Goal: Task Accomplishment & Management: Use online tool/utility

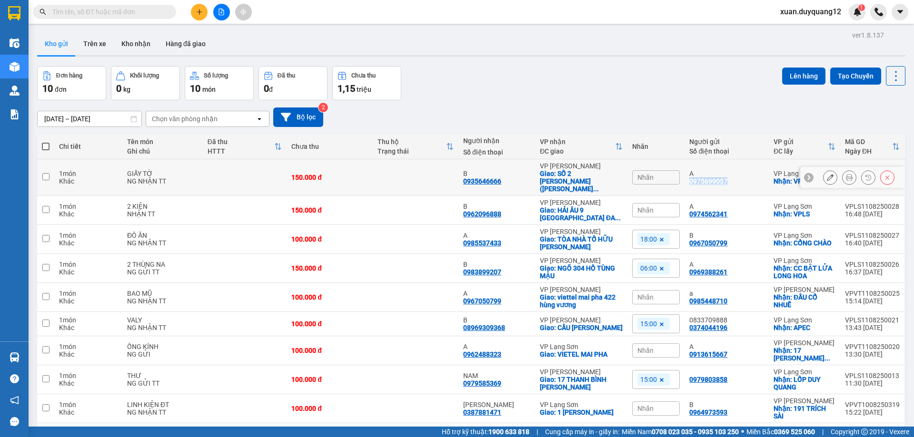
drag, startPoint x: 731, startPoint y: 178, endPoint x: 684, endPoint y: 180, distance: 46.2
click at [684, 180] on td "A 0975699057" at bounding box center [726, 177] width 84 height 37
checkbox input "true"
copy div "0975699057"
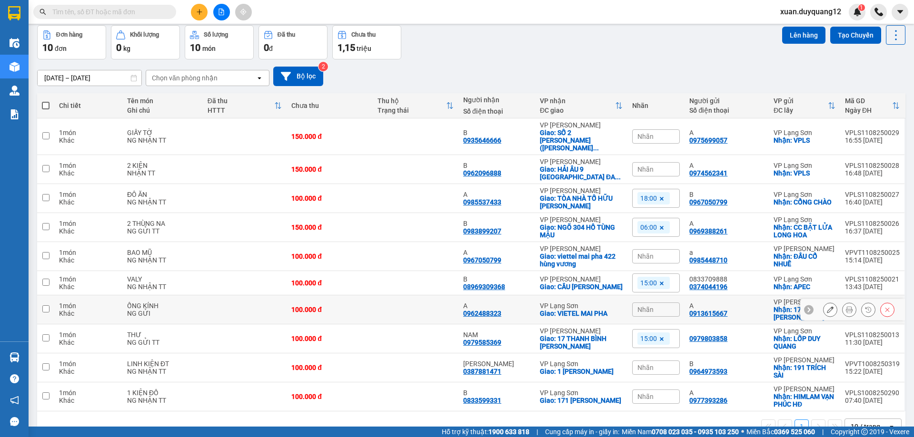
scroll to position [62, 0]
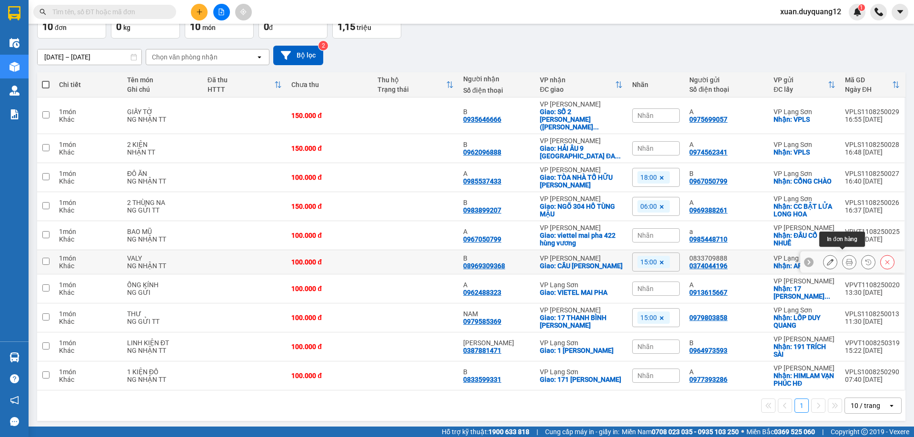
click at [846, 259] on icon at bounding box center [849, 262] width 7 height 7
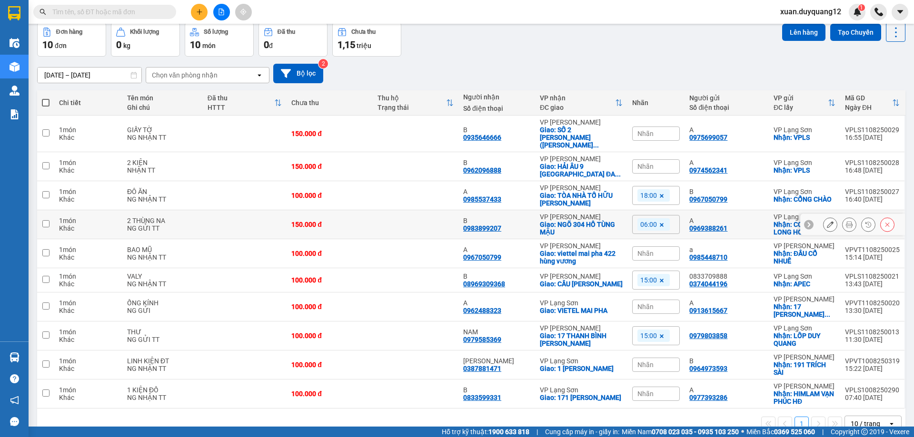
scroll to position [62, 0]
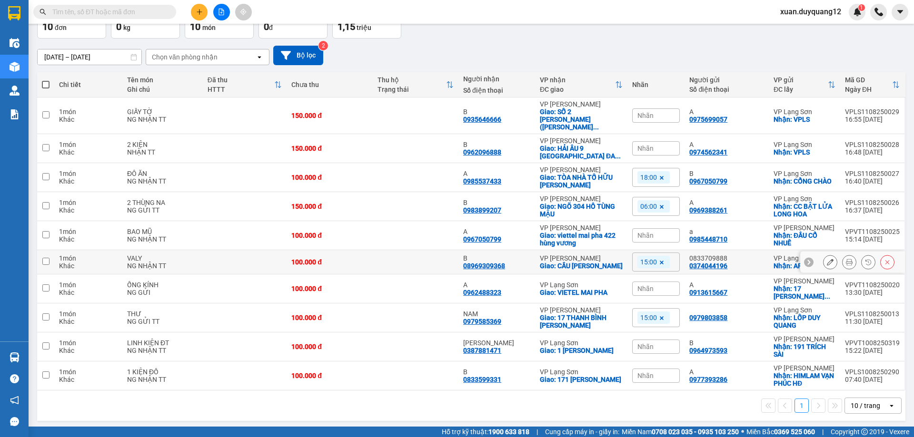
click at [41, 254] on td at bounding box center [45, 262] width 17 height 24
checkbox input "true"
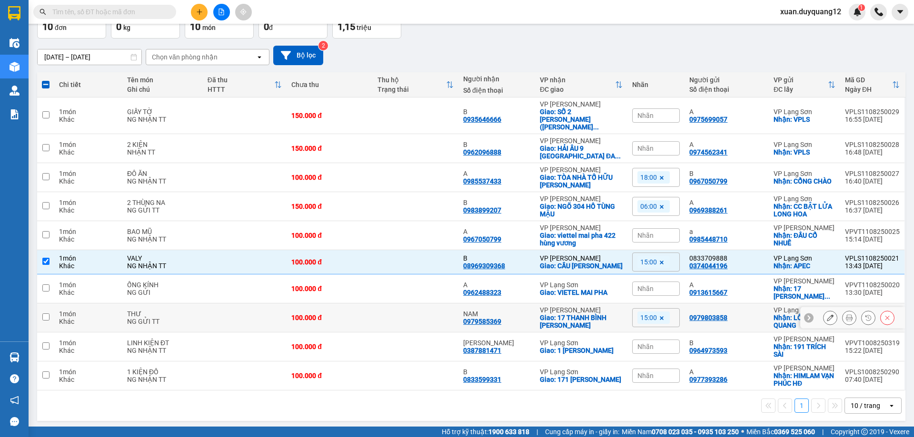
click at [50, 314] on td at bounding box center [45, 318] width 17 height 29
checkbox input "true"
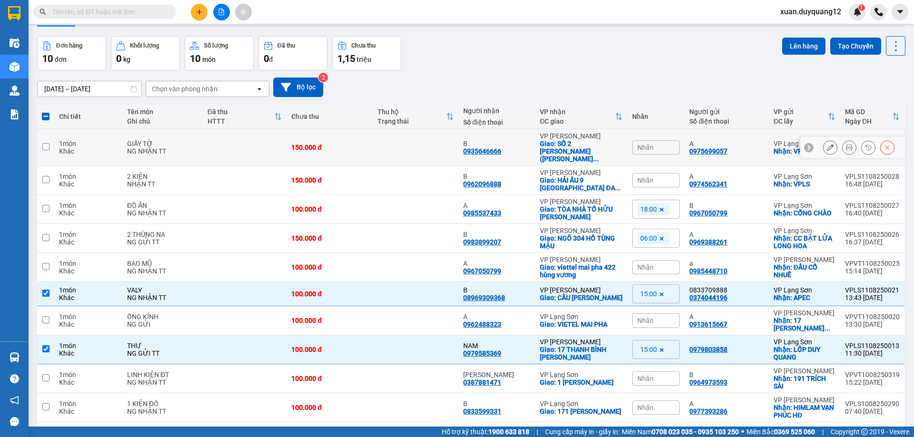
scroll to position [0, 0]
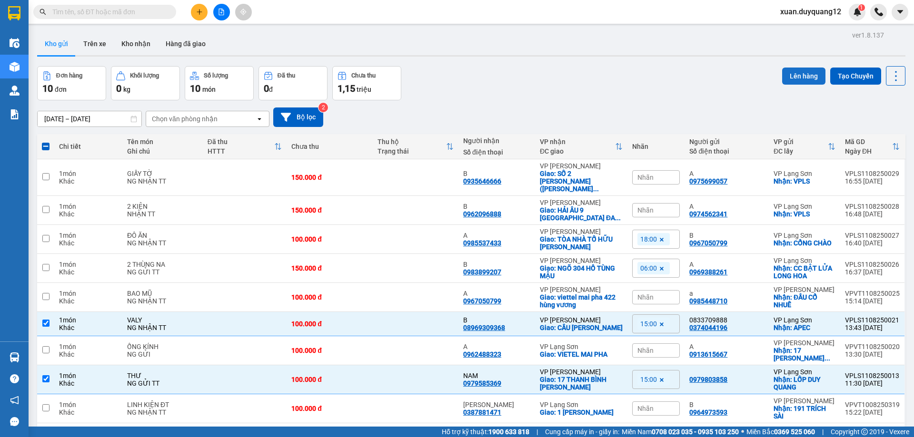
click at [804, 79] on button "Lên hàng" at bounding box center [803, 76] width 43 height 17
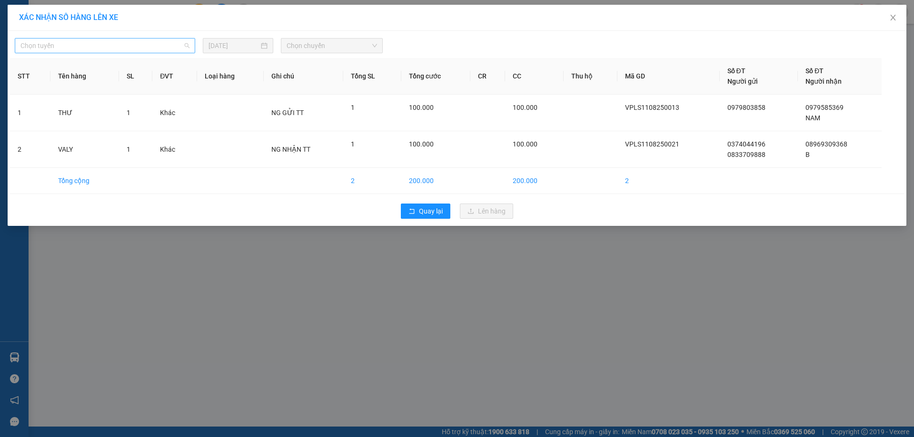
click at [128, 49] on span "Chọn tuyến" at bounding box center [104, 46] width 169 height 14
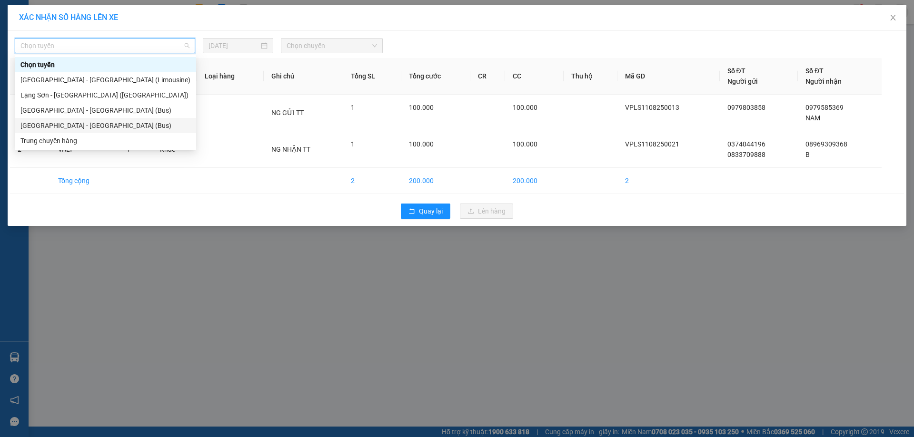
click at [108, 125] on div "[GEOGRAPHIC_DATA] - [GEOGRAPHIC_DATA] (Bus)" at bounding box center [105, 125] width 170 height 10
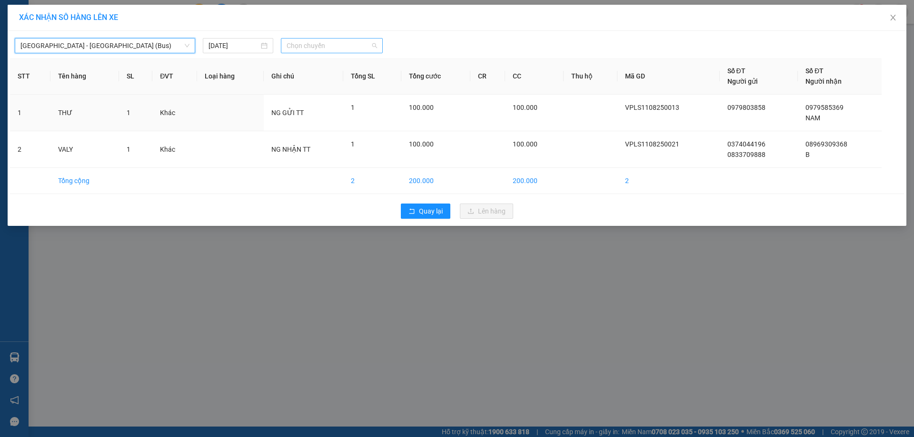
click at [321, 48] on span "Chọn chuyến" at bounding box center [332, 46] width 90 height 14
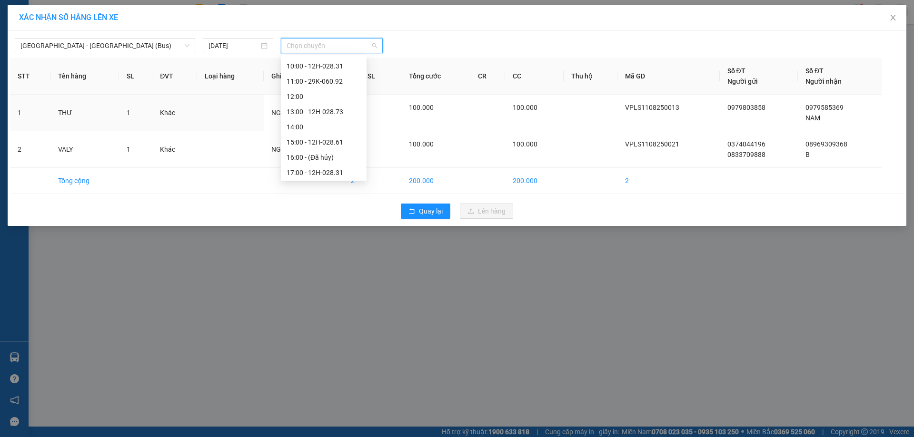
scroll to position [108, 0]
click at [321, 137] on div "15:00 - 12H-028.61" at bounding box center [324, 140] width 74 height 10
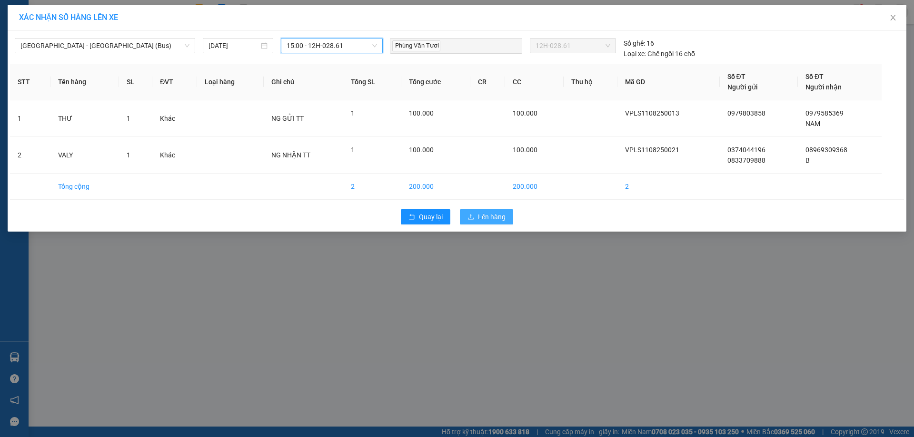
click at [483, 218] on span "Lên hàng" at bounding box center [492, 217] width 28 height 10
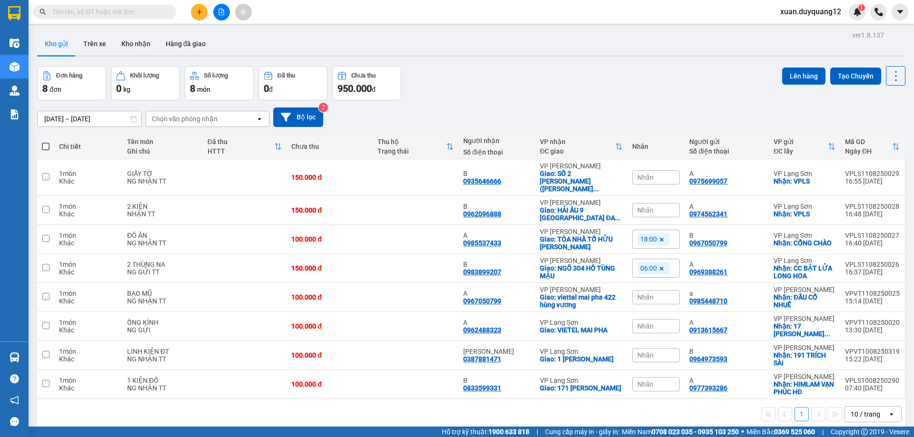
click at [659, 237] on icon at bounding box center [662, 240] width 6 height 6
click at [48, 235] on input "checkbox" at bounding box center [45, 238] width 7 height 7
checkbox input "true"
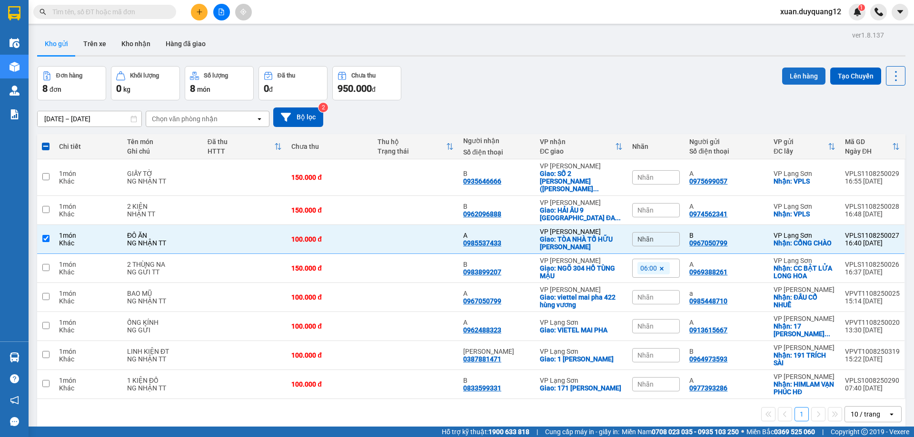
click at [795, 77] on button "Lên hàng" at bounding box center [803, 76] width 43 height 17
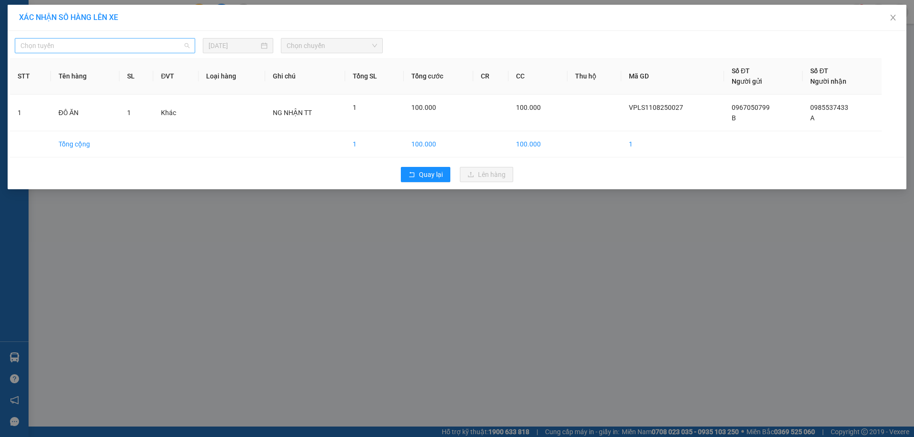
click at [123, 43] on span "Chọn tuyến" at bounding box center [104, 46] width 169 height 14
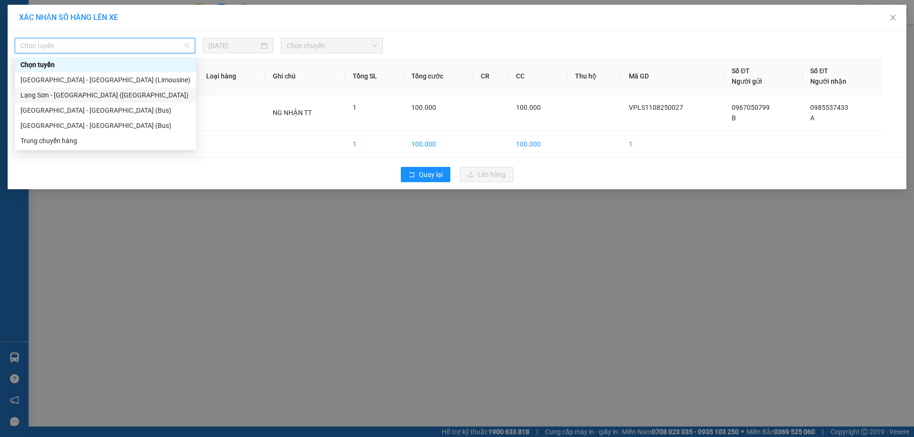
click at [85, 94] on div "Lạng Sơn - [GEOGRAPHIC_DATA] ([GEOGRAPHIC_DATA])" at bounding box center [105, 95] width 170 height 10
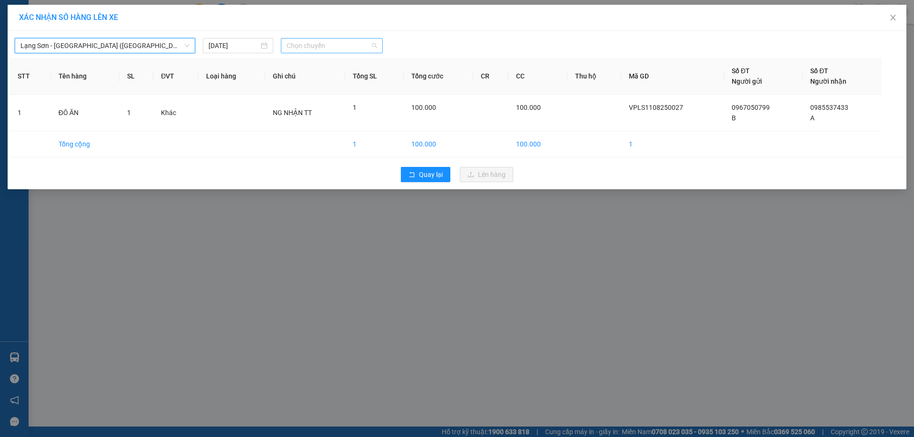
click at [322, 49] on span "Chọn chuyến" at bounding box center [332, 46] width 90 height 14
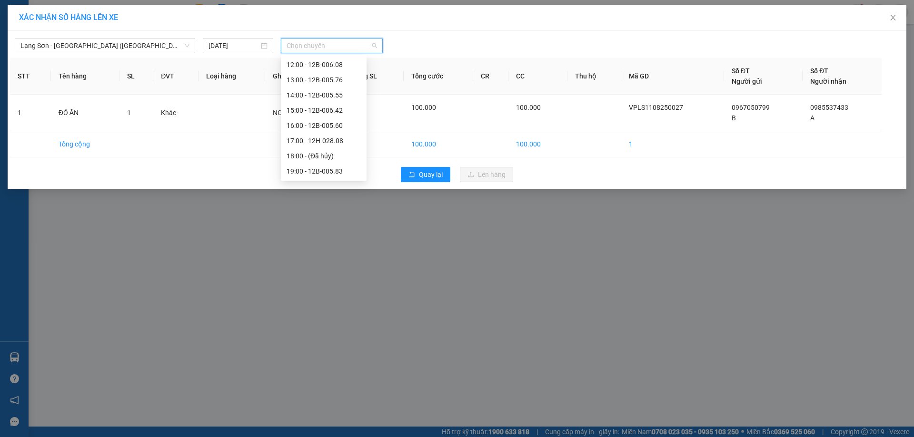
scroll to position [151, 0]
click at [334, 142] on div "17:00 - 12H-028.08" at bounding box center [324, 142] width 74 height 10
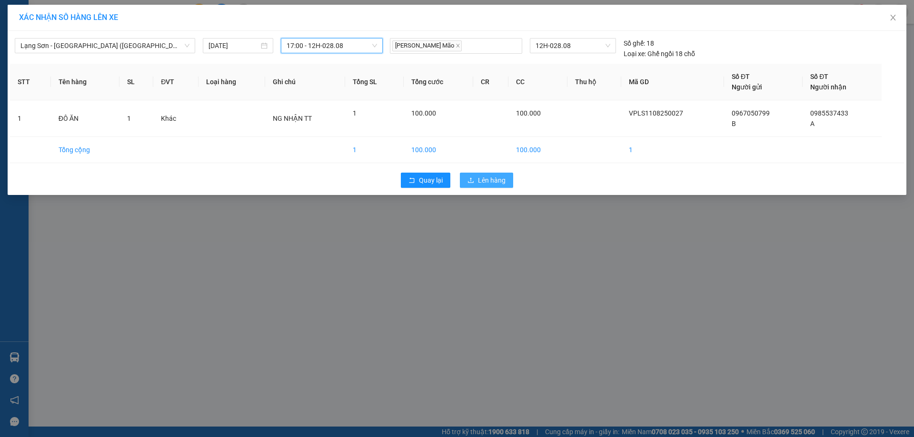
click at [506, 184] on button "Lên hàng" at bounding box center [486, 180] width 53 height 15
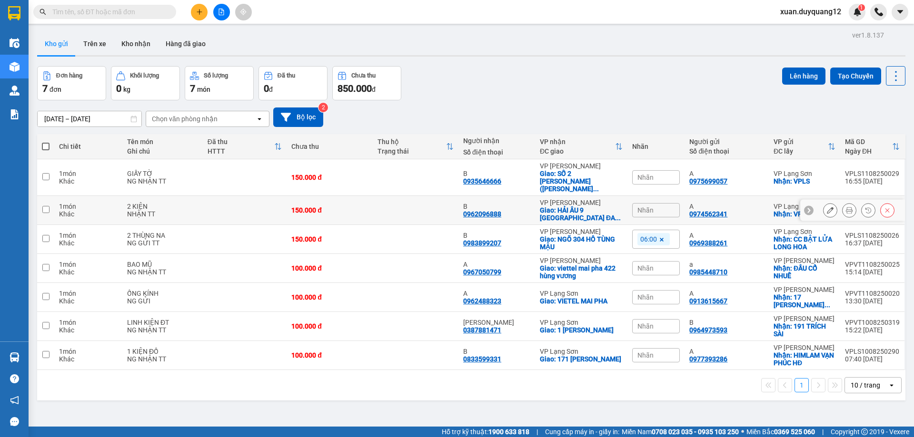
click at [46, 206] on input "checkbox" at bounding box center [45, 209] width 7 height 7
checkbox input "true"
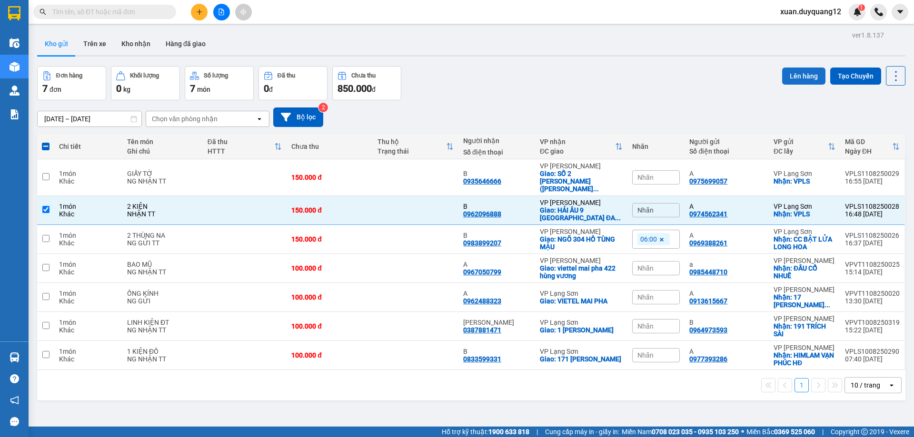
click at [800, 78] on button "Lên hàng" at bounding box center [803, 76] width 43 height 17
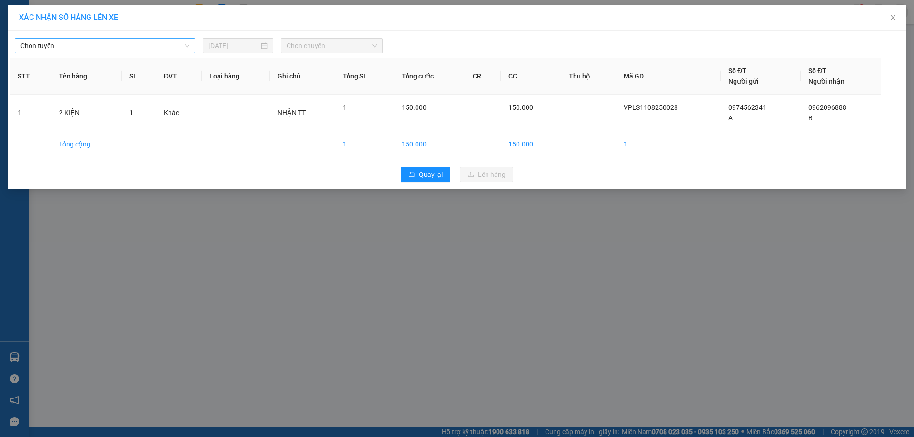
click at [136, 50] on span "Chọn tuyến" at bounding box center [104, 46] width 169 height 14
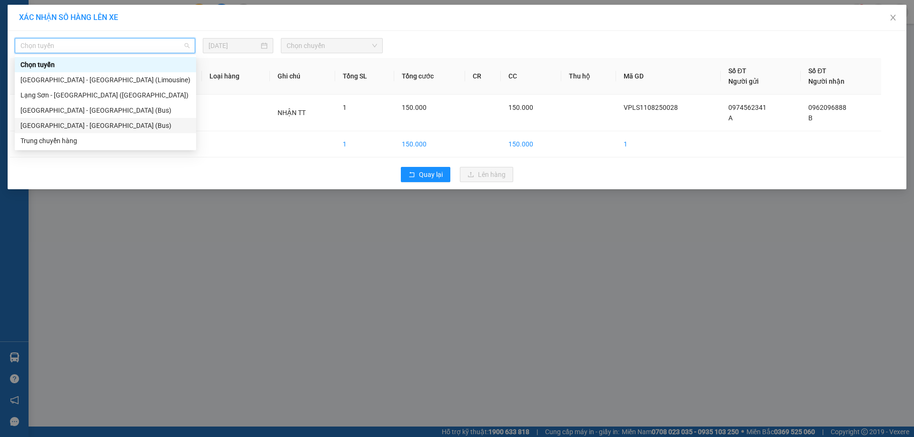
click at [102, 127] on div "[GEOGRAPHIC_DATA] - [GEOGRAPHIC_DATA] (Bus)" at bounding box center [105, 125] width 170 height 10
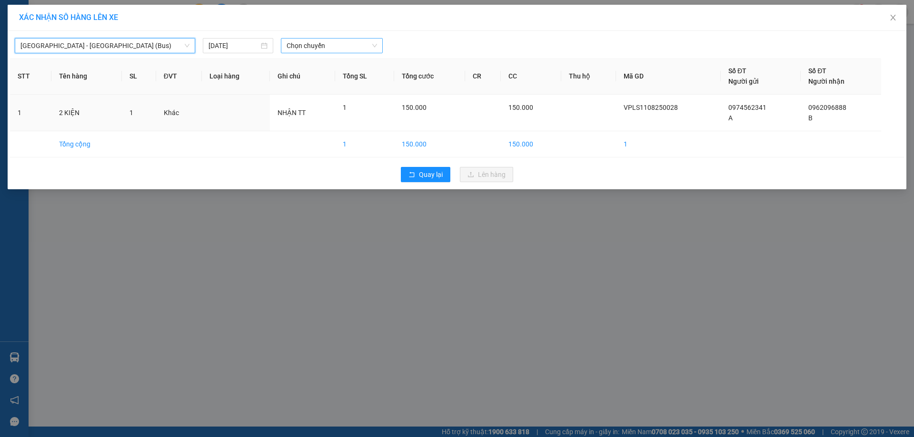
click at [347, 47] on span "Chọn chuyến" at bounding box center [332, 46] width 90 height 14
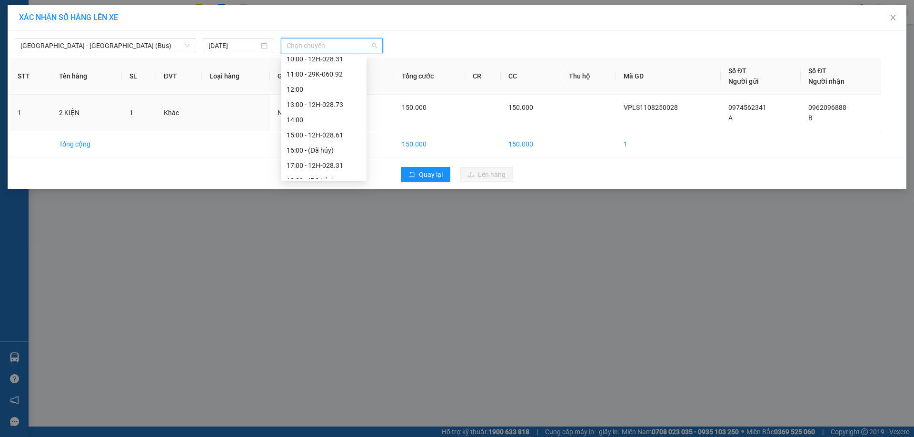
scroll to position [137, 0]
click at [315, 138] on div "17:00 - 12H-028.31" at bounding box center [324, 141] width 74 height 10
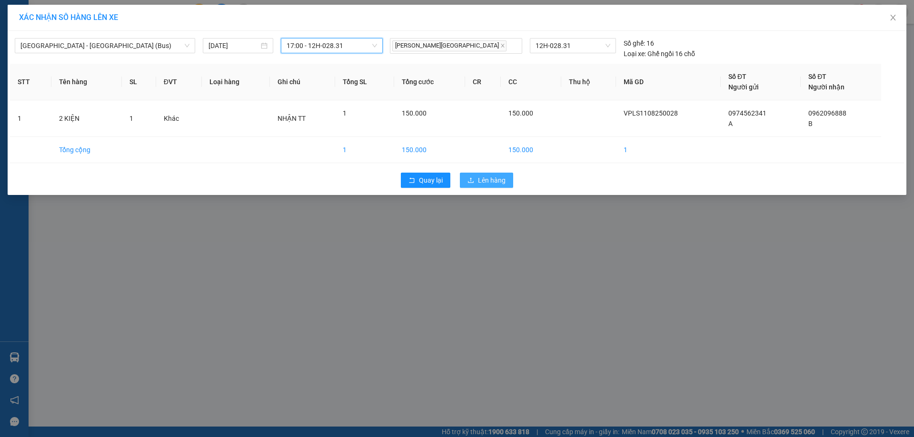
click at [491, 183] on span "Lên hàng" at bounding box center [492, 180] width 28 height 10
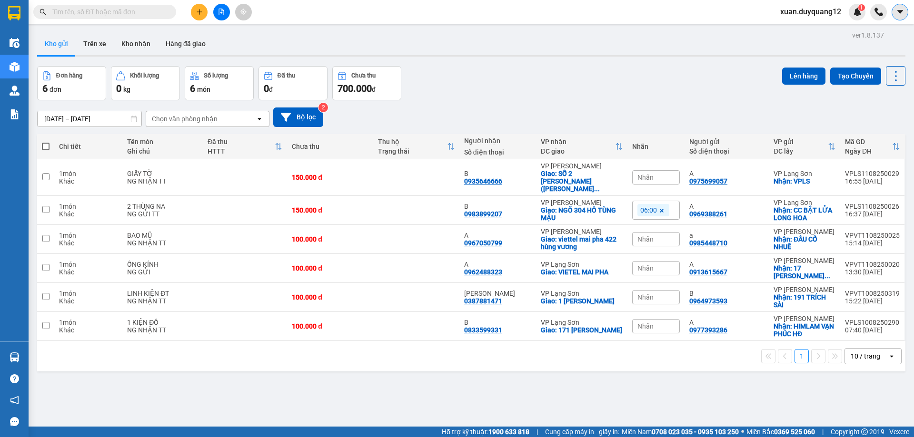
click at [904, 14] on button at bounding box center [900, 12] width 17 height 17
click at [814, 13] on span "xuan.duyquang12" at bounding box center [811, 12] width 76 height 12
click at [811, 29] on span "Đăng xuất" at bounding box center [815, 29] width 56 height 10
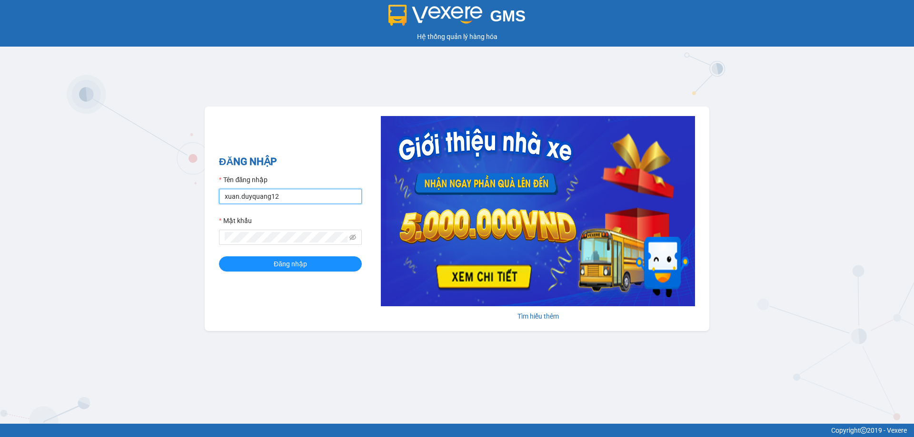
drag, startPoint x: 239, startPoint y: 196, endPoint x: 191, endPoint y: 194, distance: 47.6
click at [191, 194] on div "GMS Hệ thống quản lý hàng hóa ĐĂNG NHẬP Tên đăng nhập xuan.duyquang12 Mật khẩu …" at bounding box center [457, 212] width 914 height 424
type input "nguyenmailan.duyquang12"
click at [299, 268] on span "Đăng nhập" at bounding box center [290, 264] width 33 height 10
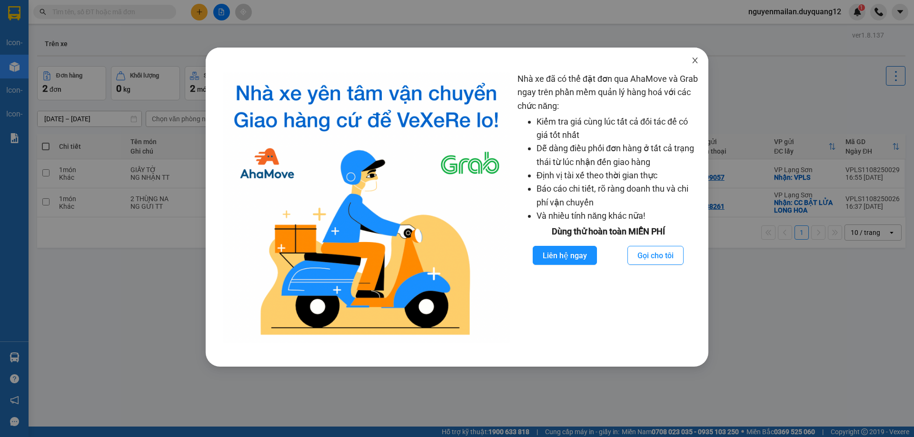
click at [699, 60] on span "Close" at bounding box center [695, 61] width 27 height 27
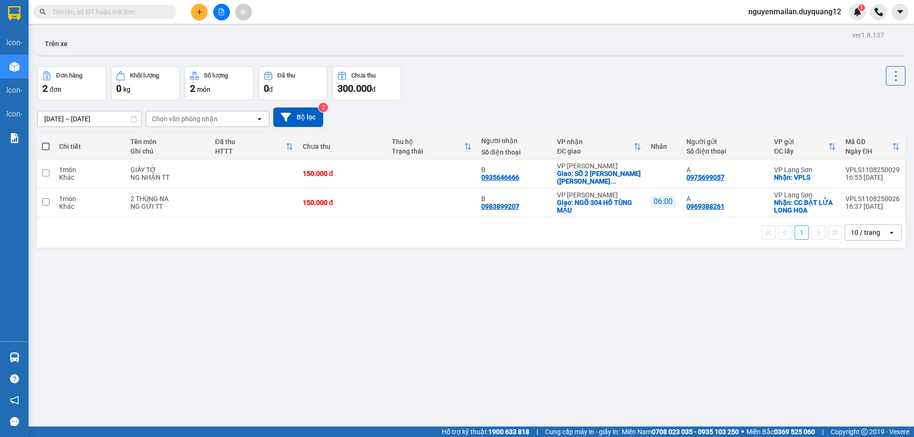
click at [227, 119] on div "Chọn văn phòng nhận" at bounding box center [200, 118] width 109 height 15
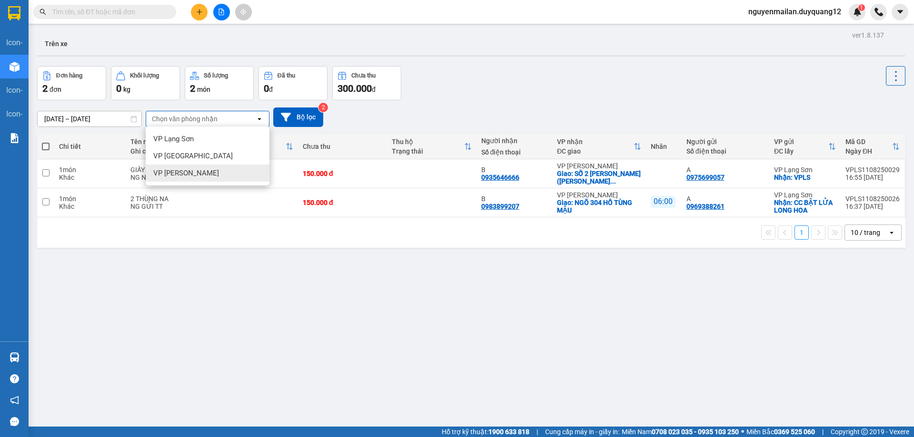
click at [210, 175] on div "VP [PERSON_NAME]" at bounding box center [208, 173] width 124 height 17
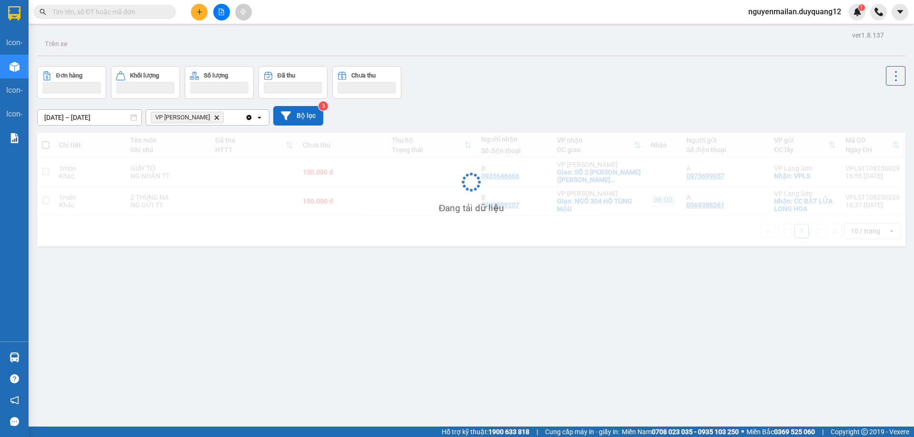
click at [296, 115] on button "Bộ lọc" at bounding box center [298, 116] width 50 height 20
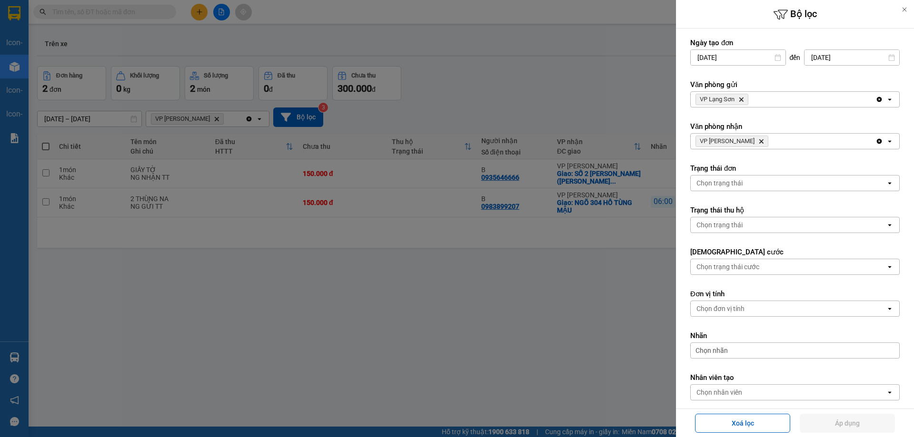
click at [795, 105] on div "VP Lạng Sơn Delete" at bounding box center [783, 99] width 185 height 15
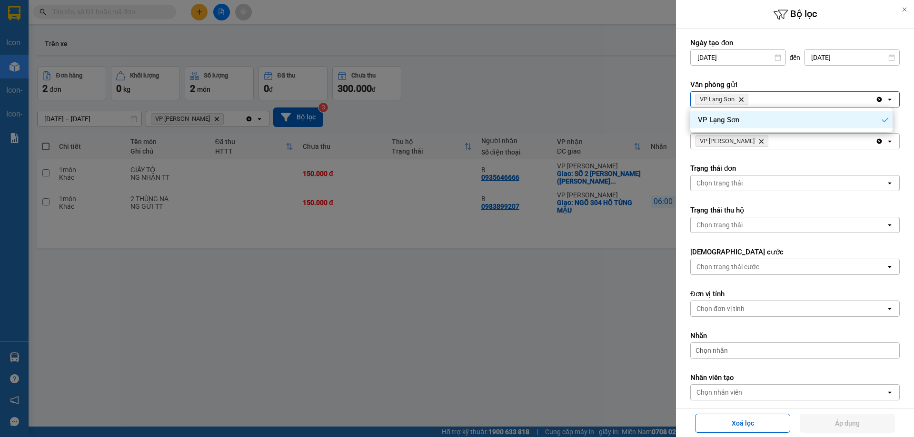
click at [795, 105] on div "VP Lạng Sơn Delete" at bounding box center [783, 99] width 185 height 15
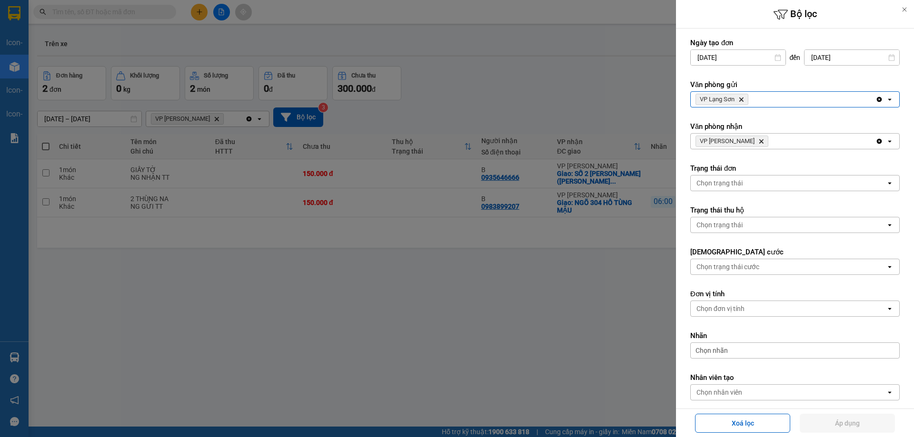
click at [770, 139] on div "VP Minh Khai Delete" at bounding box center [783, 141] width 185 height 15
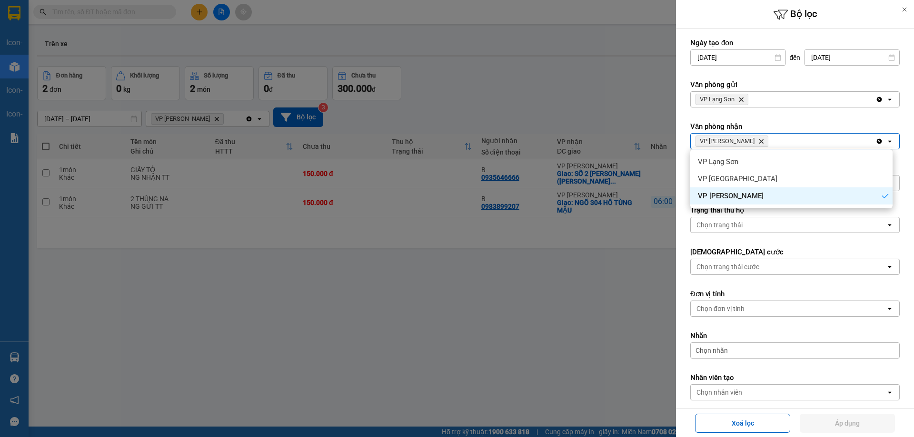
click at [769, 101] on div "VP Lạng Sơn Delete" at bounding box center [783, 99] width 185 height 15
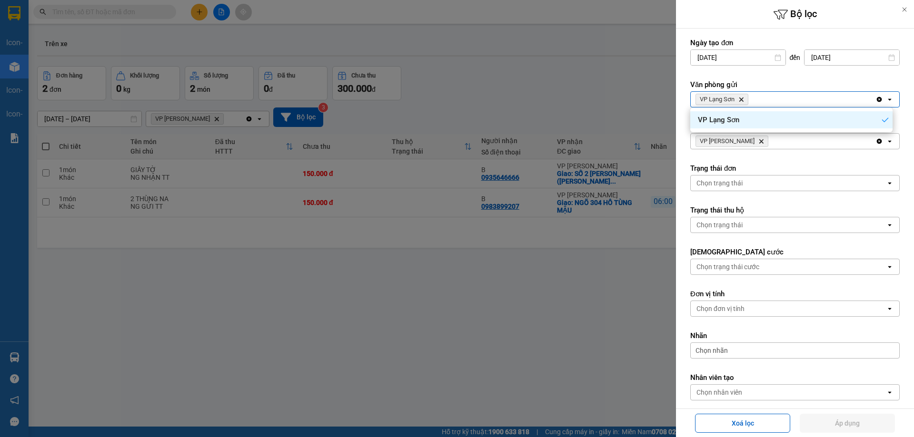
click at [570, 111] on div at bounding box center [457, 218] width 914 height 437
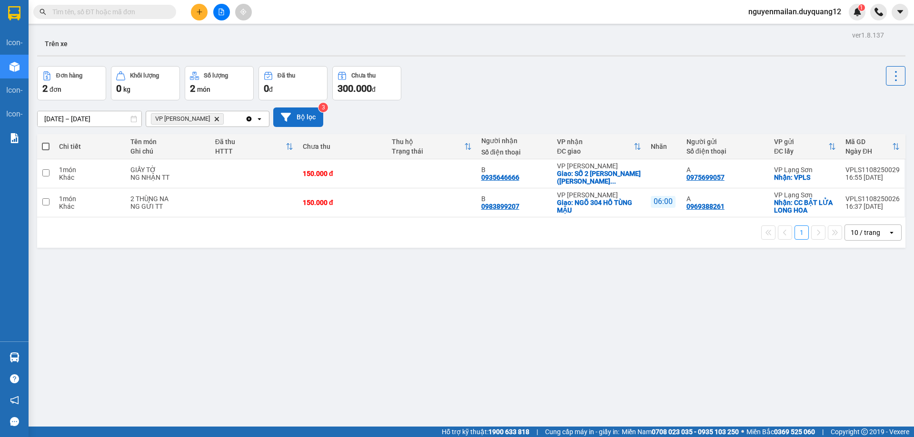
click at [300, 110] on button "Bộ lọc" at bounding box center [298, 118] width 50 height 20
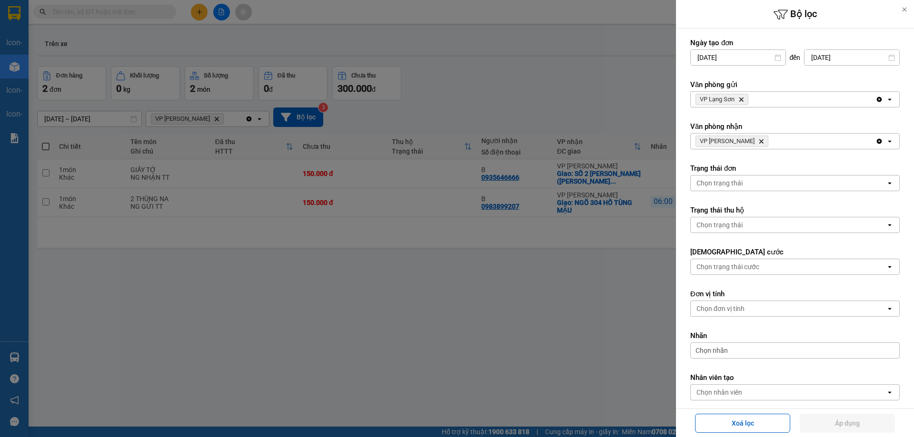
click at [805, 104] on div "VP Lạng Sơn Delete" at bounding box center [783, 99] width 185 height 15
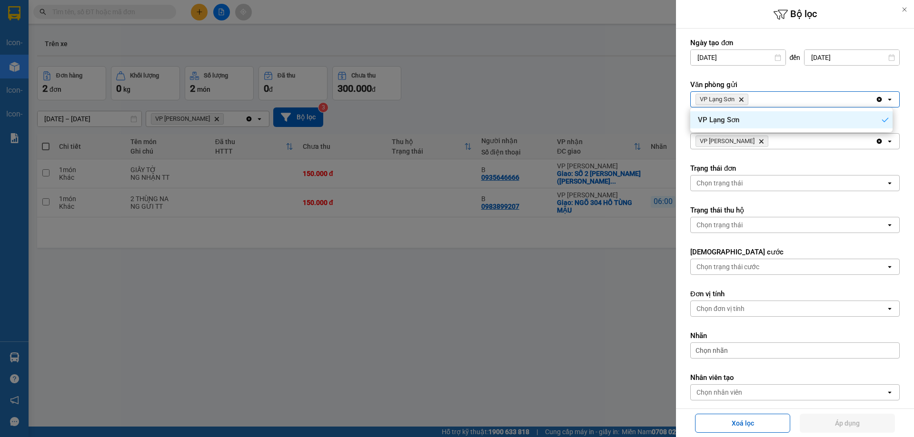
click at [531, 87] on div at bounding box center [457, 218] width 914 height 437
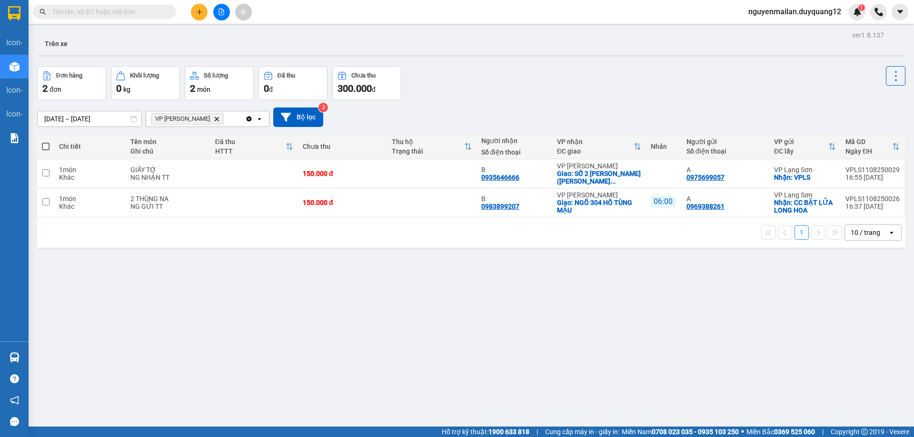
click at [833, 12] on span "nguyenmailan.duyquang12" at bounding box center [795, 12] width 108 height 12
click at [790, 32] on span "Đăng xuất" at bounding box center [798, 29] width 89 height 10
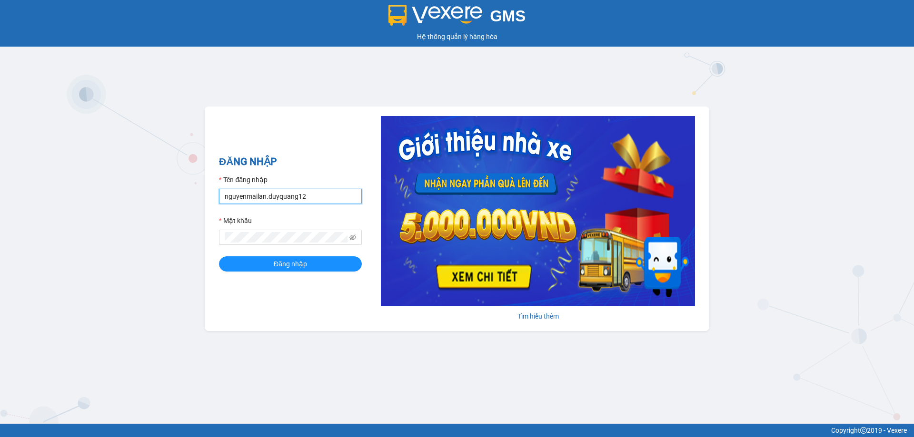
click at [260, 200] on input "nguyenmailan.duyquang12" at bounding box center [290, 196] width 143 height 15
type input "XUAN.DUYQUANG12"
click at [280, 267] on span "Đăng nhập" at bounding box center [290, 264] width 33 height 10
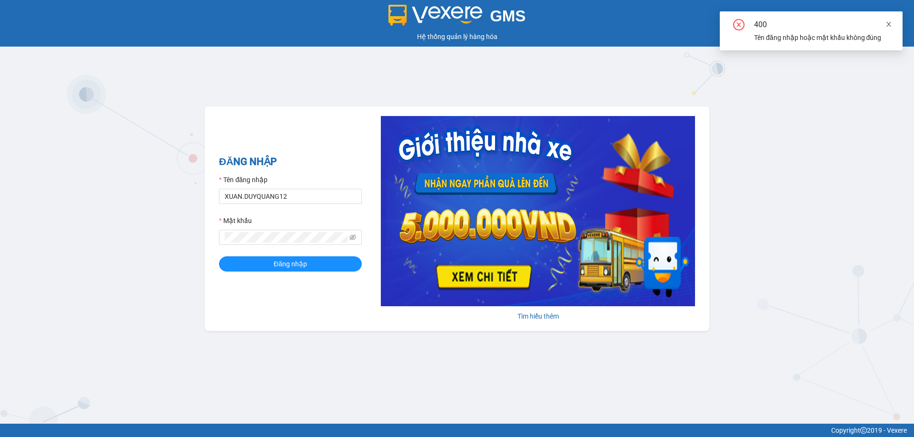
click at [888, 25] on icon "close" at bounding box center [888, 24] width 7 height 7
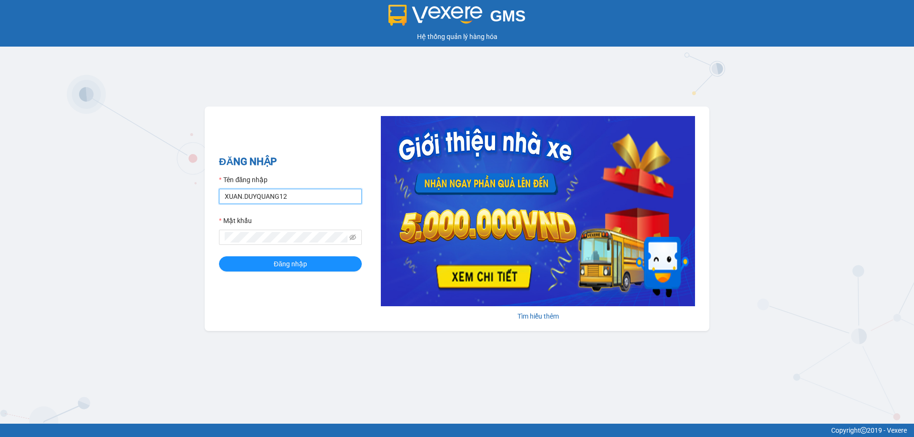
click at [305, 197] on input "XUAN.DUYQUANG12" at bounding box center [290, 196] width 143 height 15
click at [317, 200] on input "nguyenmailan.duyquang12" at bounding box center [290, 196] width 143 height 15
click at [292, 270] on button "Đăng nhập" at bounding box center [290, 264] width 143 height 15
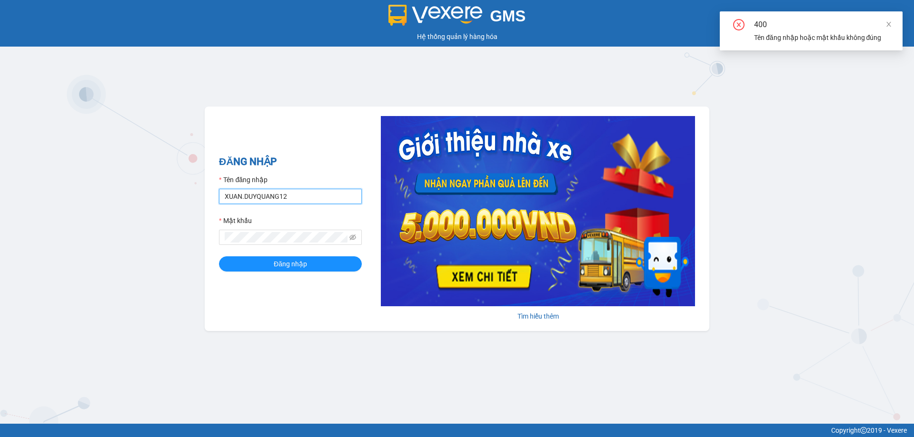
click at [299, 192] on input "XUAN.DUYQUANG12" at bounding box center [290, 196] width 143 height 15
click at [352, 238] on icon "eye-invisible" at bounding box center [352, 238] width 7 height 6
click at [317, 269] on button "Đăng nhập" at bounding box center [290, 264] width 143 height 15
click at [317, 198] on input "XUAN.DUYQUANG12" at bounding box center [290, 196] width 143 height 15
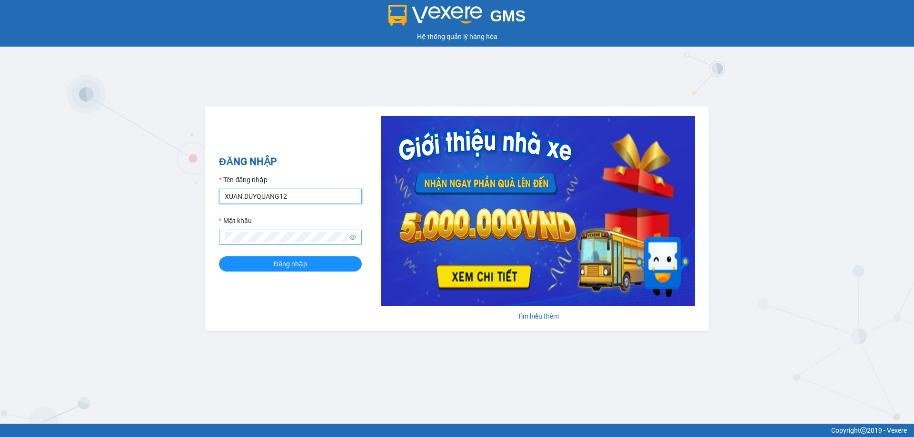
type input "xuan.duyquang12"
click at [315, 268] on button "Đăng nhập" at bounding box center [290, 264] width 143 height 15
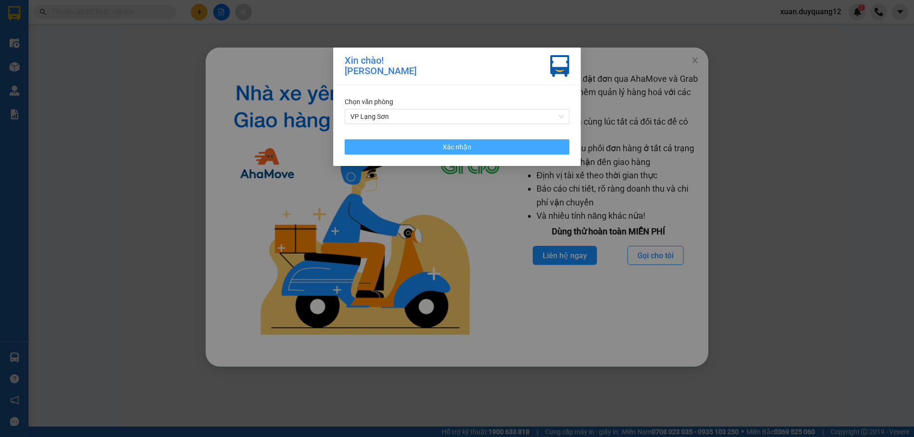
click at [474, 143] on button "Xác nhận" at bounding box center [457, 146] width 225 height 15
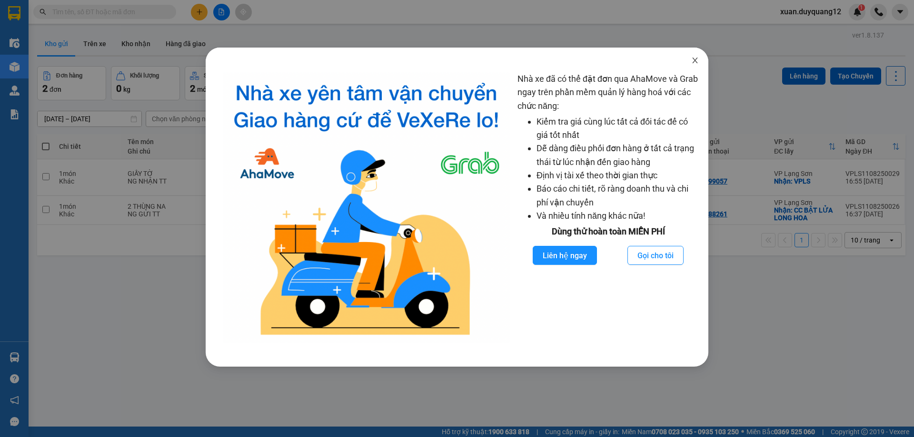
click at [696, 59] on icon "close" at bounding box center [695, 61] width 8 height 8
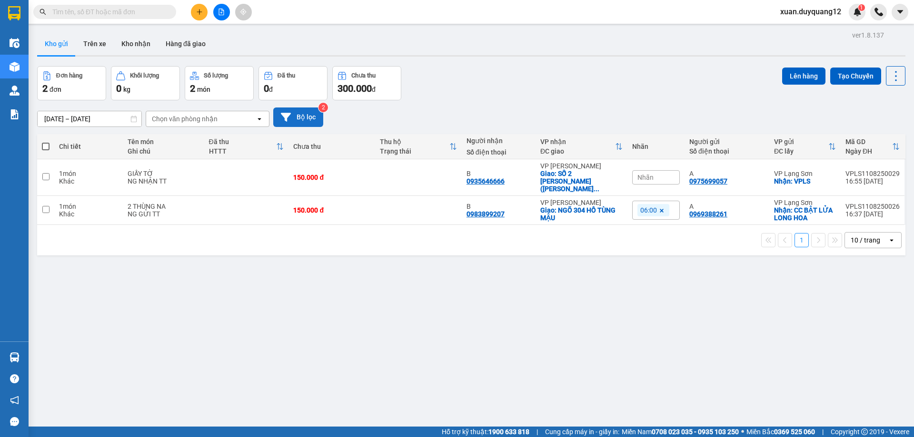
click at [304, 115] on button "Bộ lọc" at bounding box center [298, 118] width 50 height 20
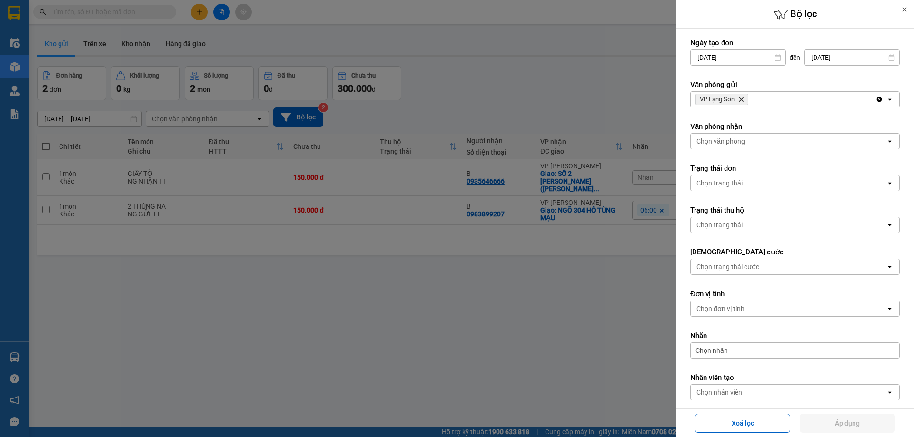
click at [781, 97] on div "VP Lạng Sơn Delete" at bounding box center [783, 99] width 185 height 15
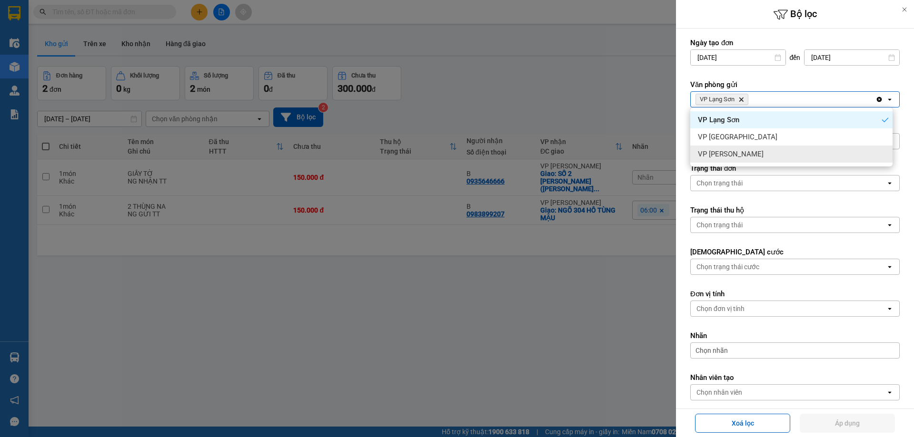
click at [742, 149] on div "VP [PERSON_NAME]" at bounding box center [791, 154] width 202 height 17
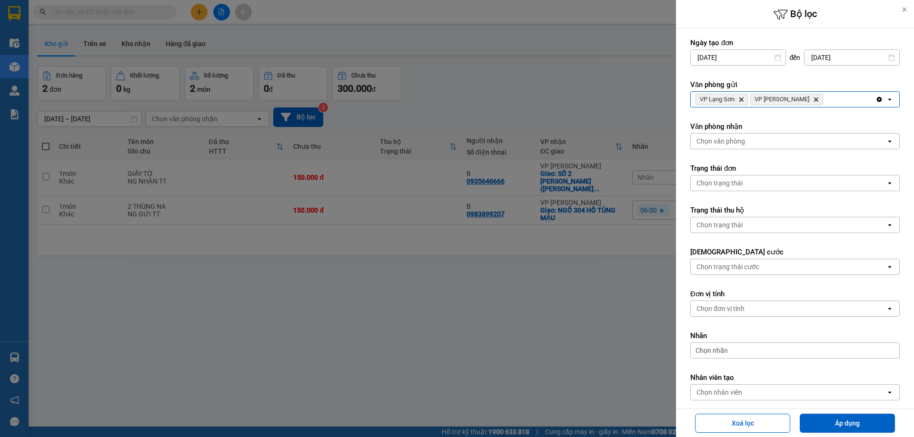
click at [812, 98] on div "VP Lạng Sơn Delete VP Minh Khai Delete" at bounding box center [783, 99] width 185 height 15
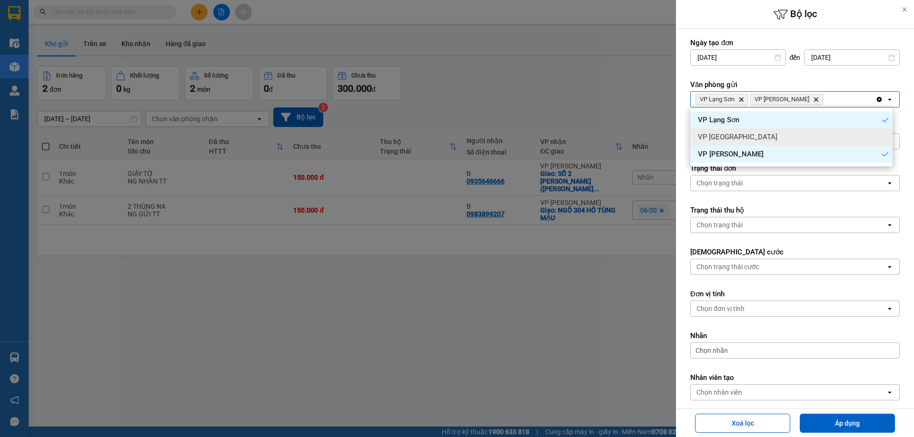
click at [785, 139] on div "VP Hà Nội" at bounding box center [791, 137] width 202 height 17
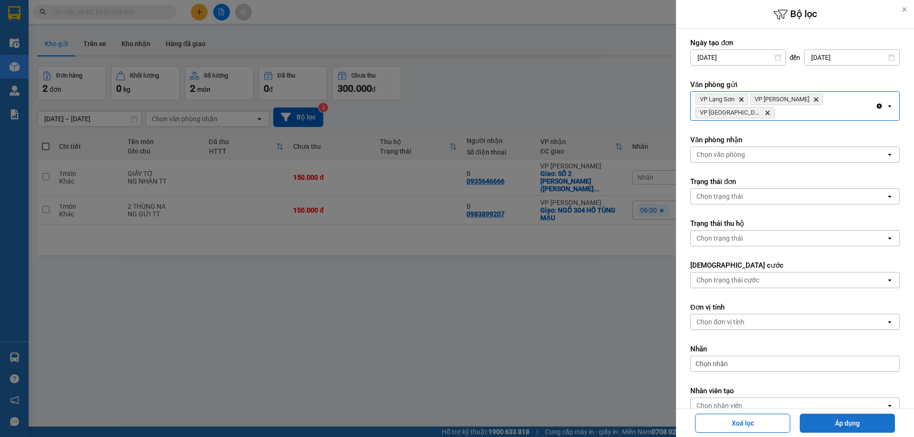
click at [862, 427] on button "Áp dụng" at bounding box center [847, 423] width 95 height 19
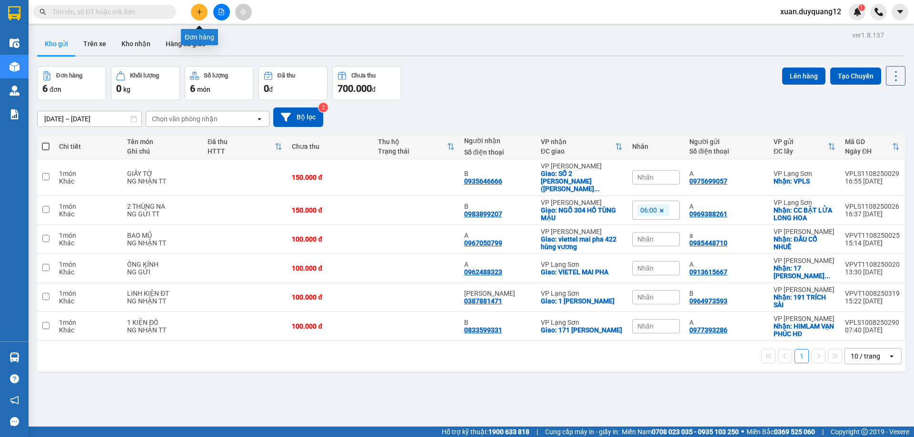
click at [198, 11] on icon "plus" at bounding box center [199, 12] width 7 height 7
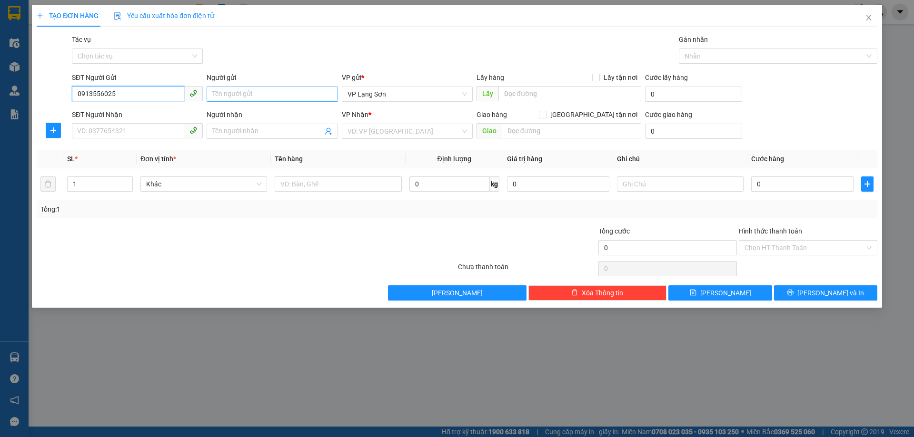
type input "0913556025"
click at [265, 98] on input "Người gửi" at bounding box center [272, 94] width 131 height 15
type input "a"
click at [599, 75] on input "Lấy tận nơi" at bounding box center [595, 77] width 7 height 7
checkbox input "true"
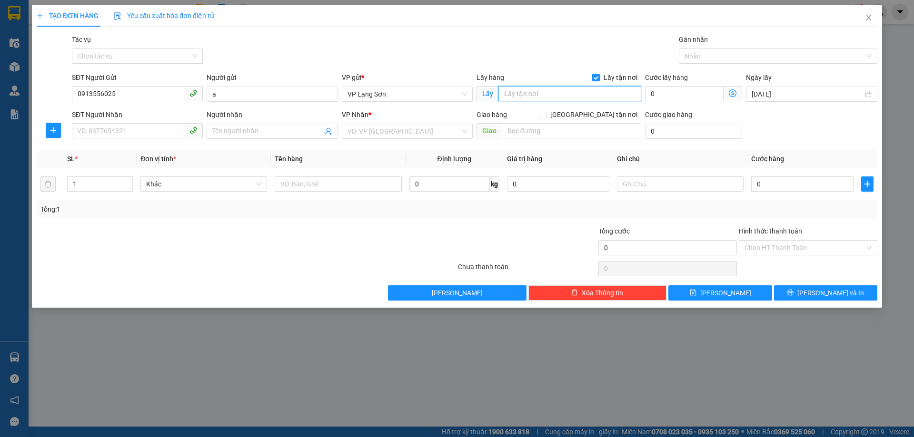
click at [581, 95] on input "text" at bounding box center [569, 93] width 143 height 15
type input "vpls"
click at [114, 127] on input "SĐT Người Nhận" at bounding box center [128, 130] width 112 height 15
type input "0914384676"
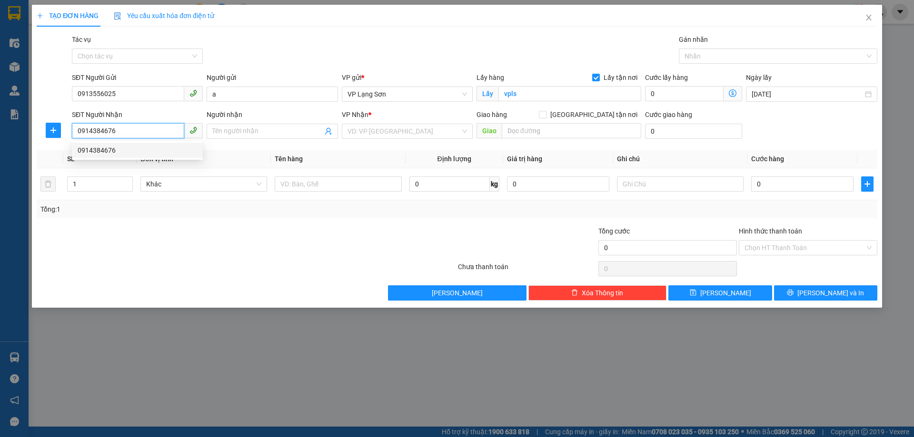
click at [126, 151] on div "0914384676" at bounding box center [137, 150] width 119 height 10
checkbox input "true"
type input "NGÕ 858 KIM GIANG"
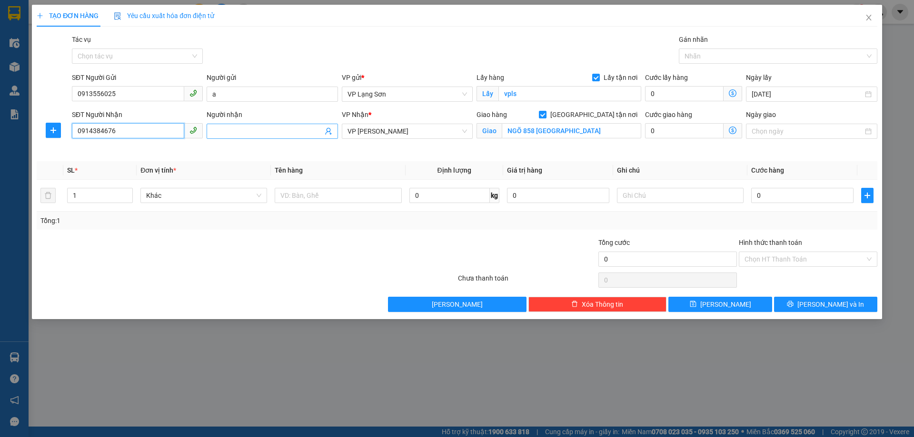
type input "0914384676"
click at [267, 130] on input "Người nhận" at bounding box center [267, 131] width 110 height 10
type input "b"
click at [537, 132] on input "NGÕ 858 KIM GIANG" at bounding box center [571, 130] width 139 height 15
type input "t"
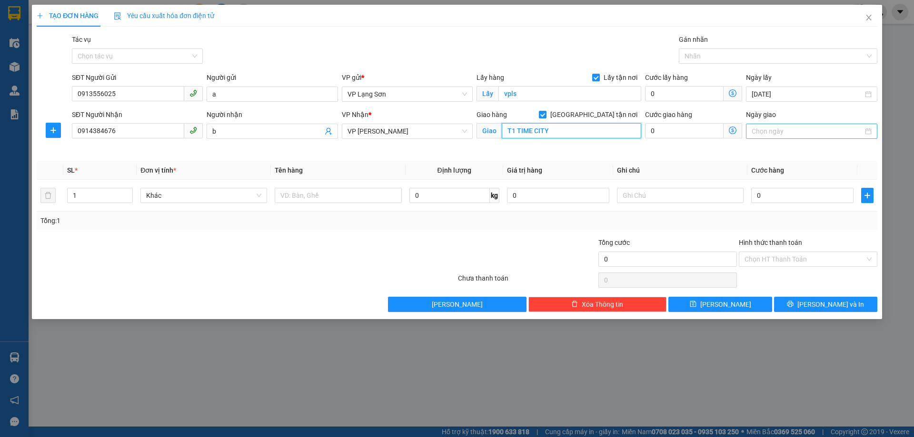
type input "T1 TIME CITY"
click at [804, 136] on input "Ngày giao" at bounding box center [807, 131] width 111 height 10
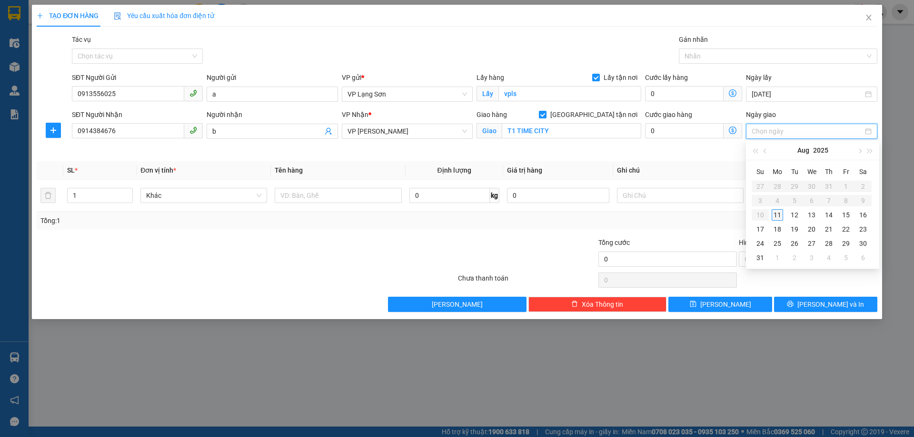
type input "[DATE]"
click at [776, 216] on div "11" at bounding box center [777, 214] width 11 height 11
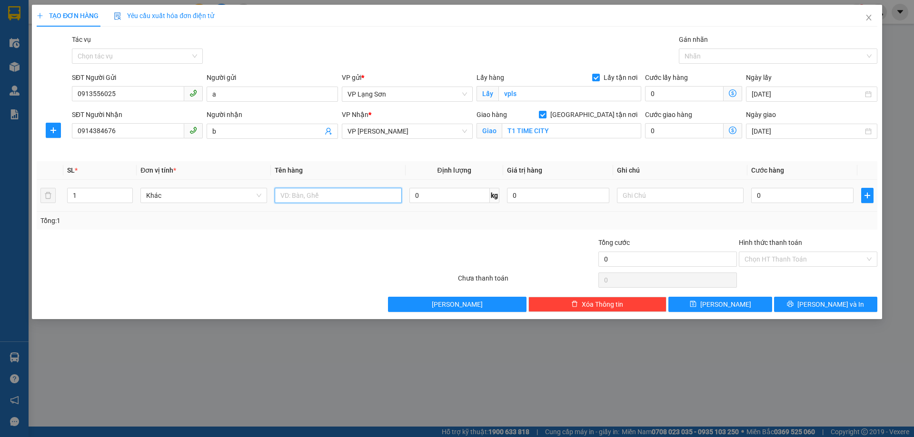
click at [330, 202] on input "text" at bounding box center [338, 195] width 127 height 15
type input "G"
type input "GIẤY TỜ"
click at [653, 197] on input "text" at bounding box center [680, 195] width 127 height 15
type input "N"
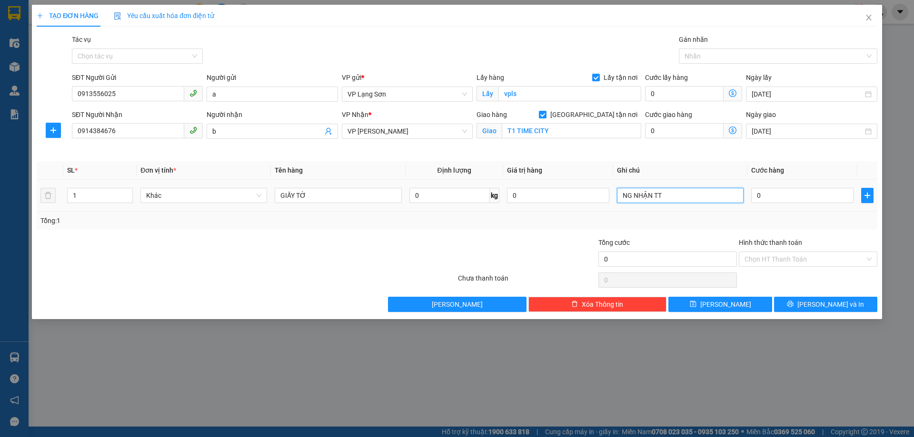
type input "NG NHẬN TT"
type input "1"
type input "15"
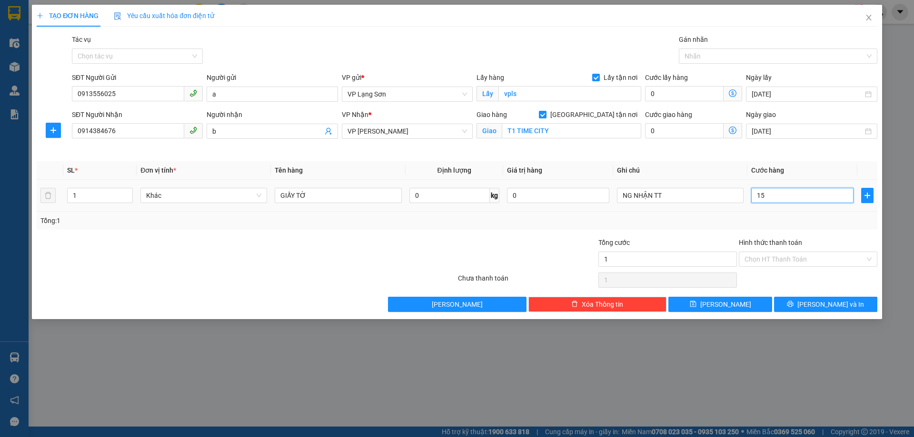
type input "15"
type input "155"
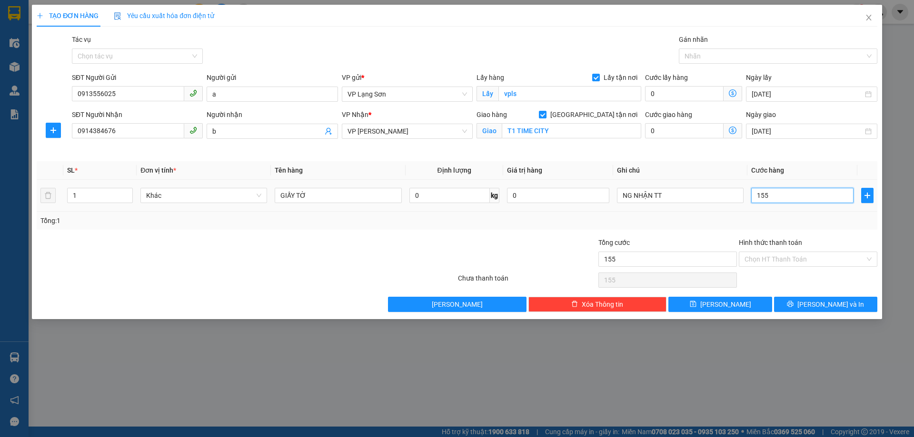
type input "1.550"
type input "15.500"
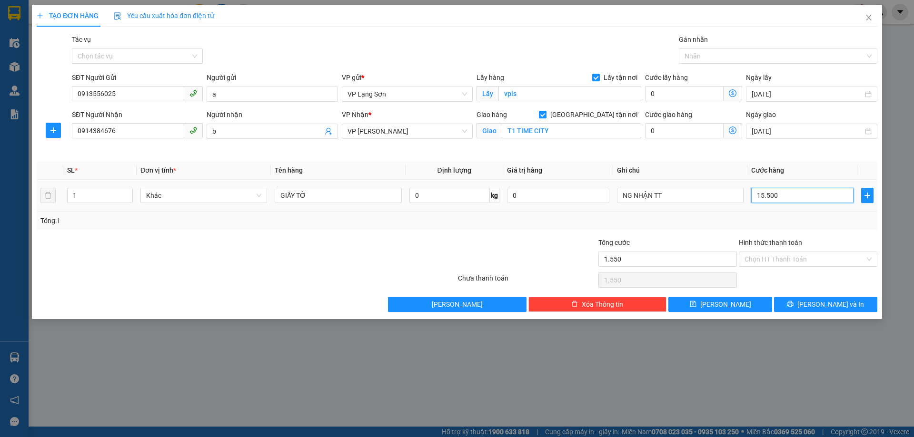
type input "15.500"
type input "155.000"
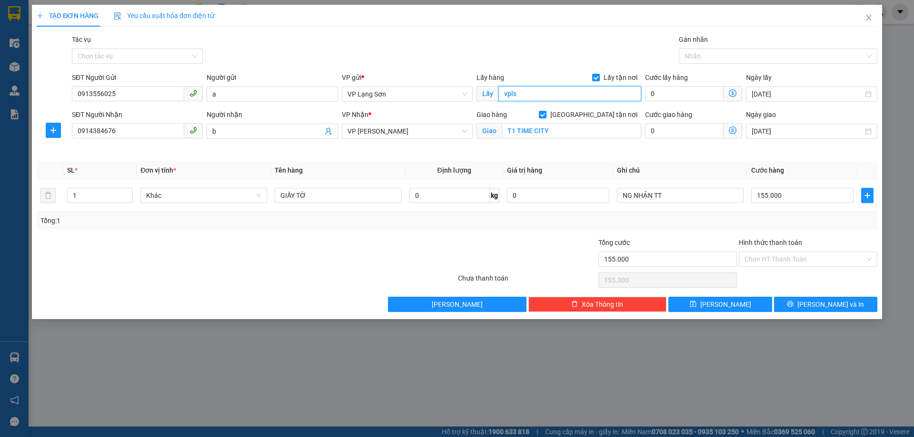
click at [562, 99] on input "vpls" at bounding box center [569, 93] width 143 height 15
type input "VPLS"
click at [739, 306] on button "Lưu" at bounding box center [719, 304] width 103 height 15
checkbox input "false"
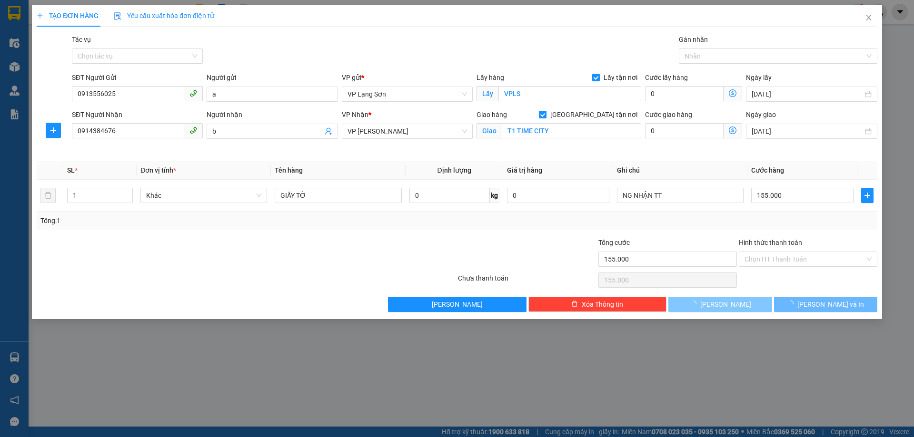
type input "0"
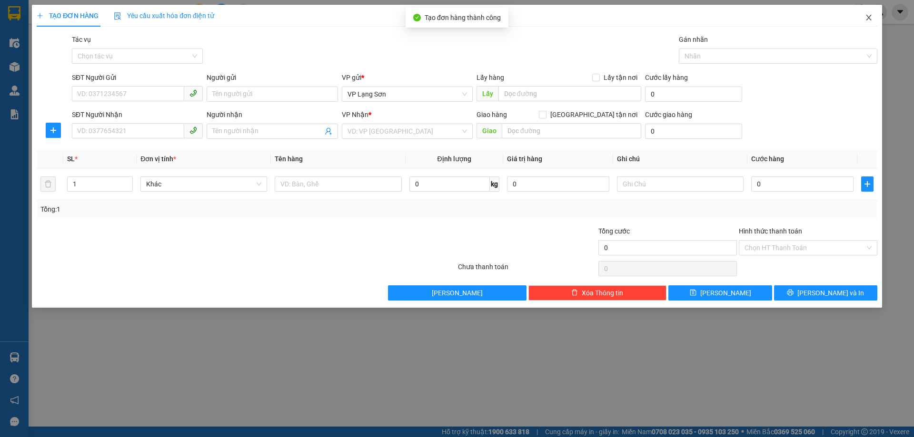
click at [869, 21] on icon "close" at bounding box center [869, 18] width 8 height 8
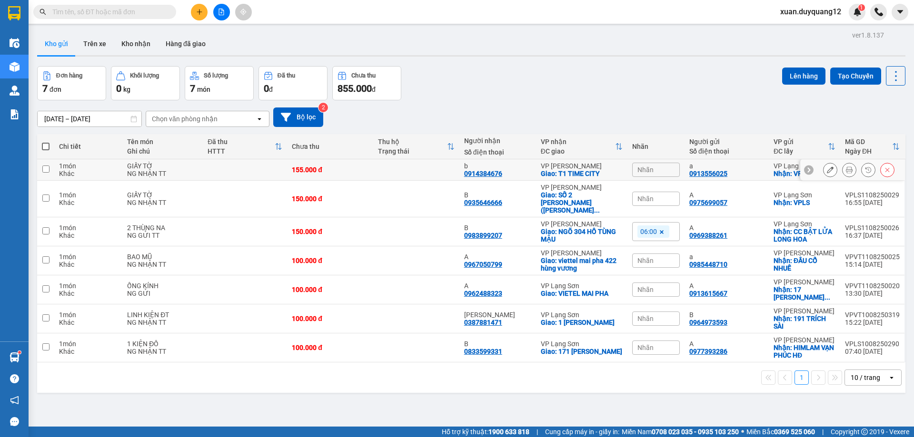
click at [45, 168] on input "checkbox" at bounding box center [45, 169] width 7 height 7
checkbox input "true"
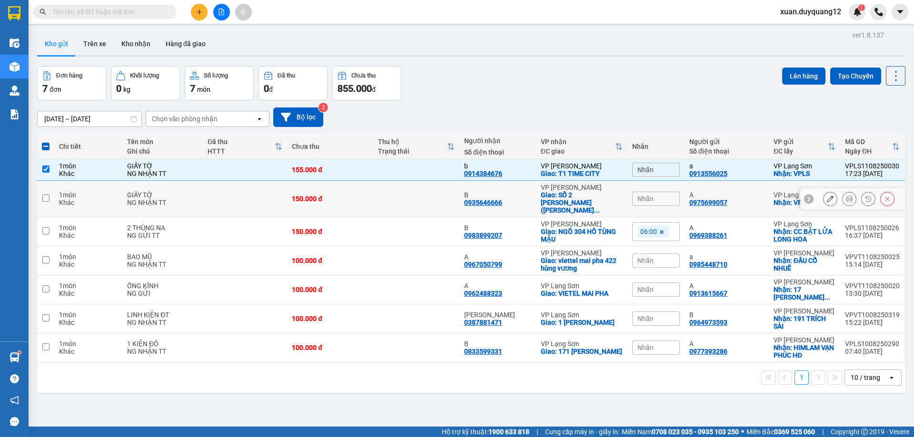
click at [44, 196] on input "checkbox" at bounding box center [45, 198] width 7 height 7
checkbox input "true"
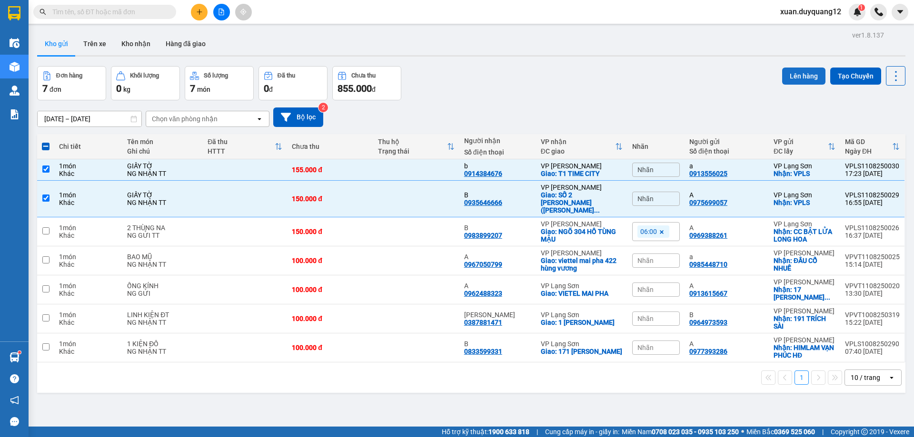
click at [794, 76] on button "Lên hàng" at bounding box center [803, 76] width 43 height 17
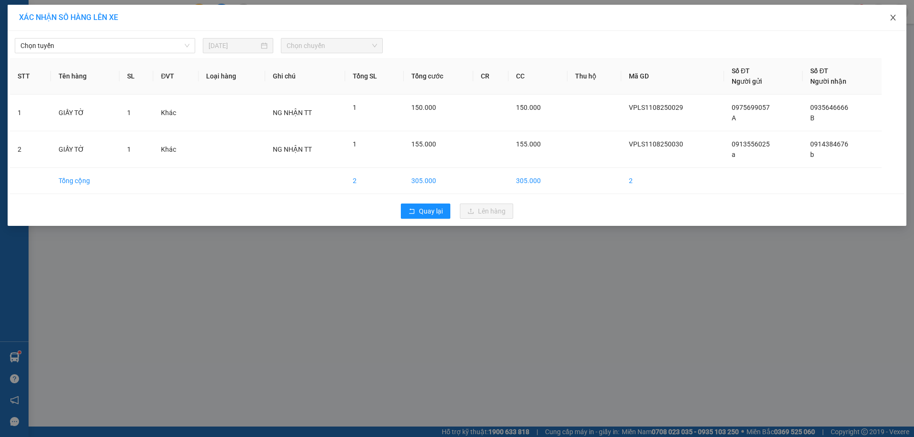
click at [894, 18] on icon "close" at bounding box center [893, 18] width 8 height 8
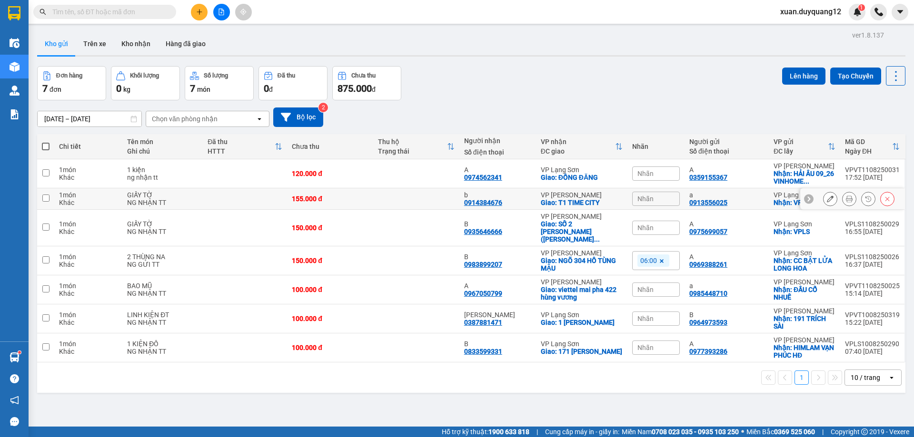
click at [48, 198] on input "checkbox" at bounding box center [45, 198] width 7 height 7
checkbox input "true"
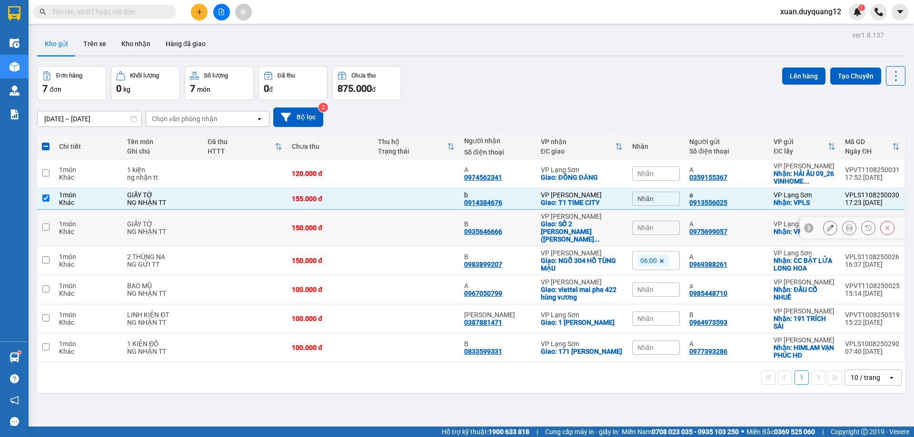
click at [46, 224] on input "checkbox" at bounding box center [45, 227] width 7 height 7
checkbox input "true"
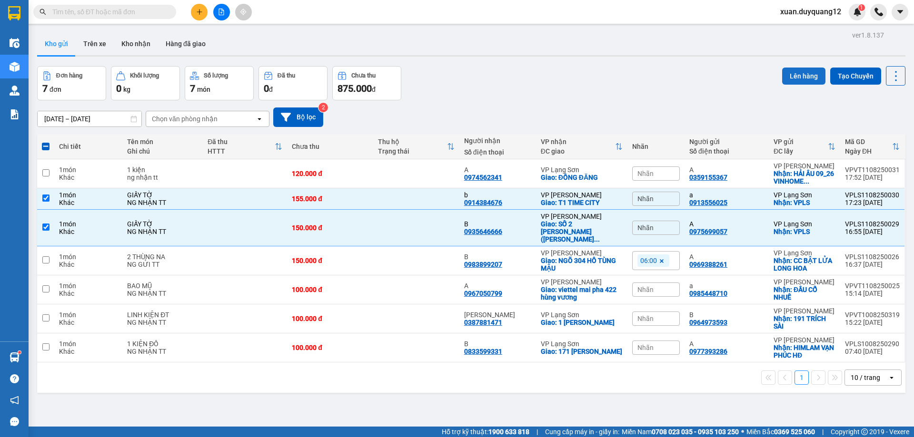
click at [783, 73] on button "Lên hàng" at bounding box center [803, 76] width 43 height 17
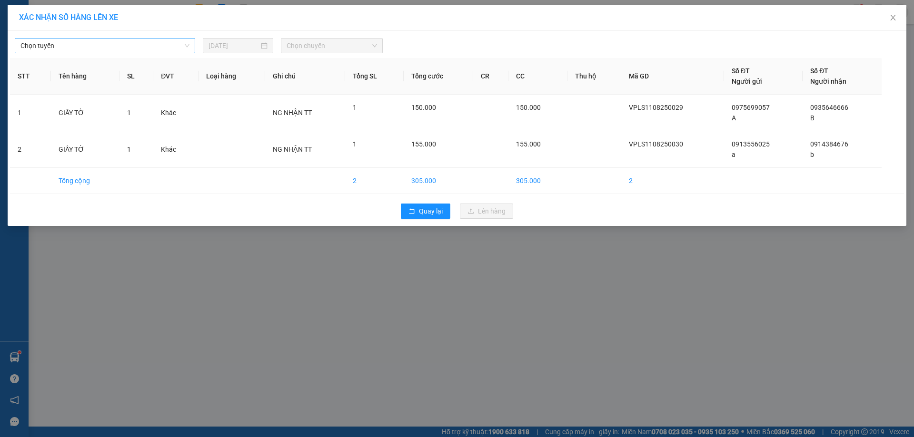
click at [157, 44] on span "Chọn tuyến" at bounding box center [104, 46] width 169 height 14
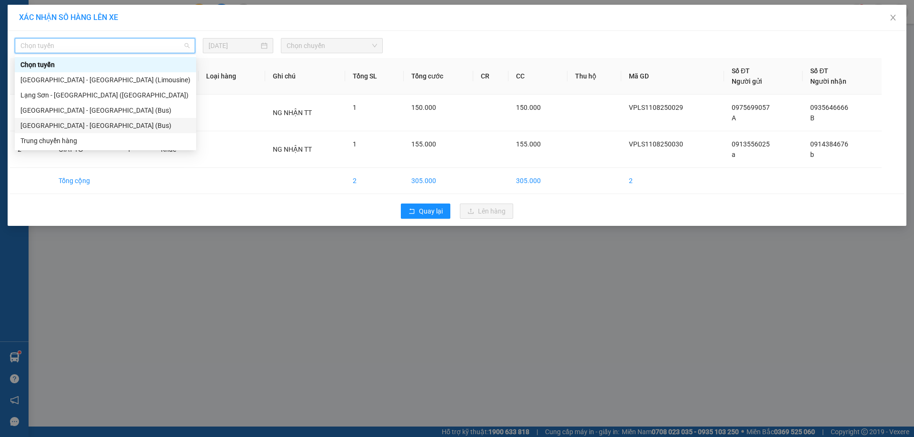
click at [83, 126] on div "[GEOGRAPHIC_DATA] - [GEOGRAPHIC_DATA] (Bus)" at bounding box center [105, 125] width 170 height 10
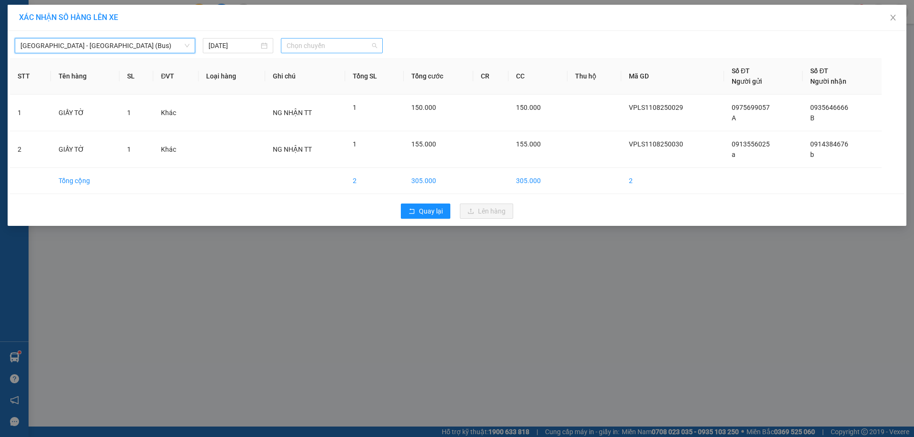
click at [336, 49] on span "Chọn chuyến" at bounding box center [332, 46] width 90 height 14
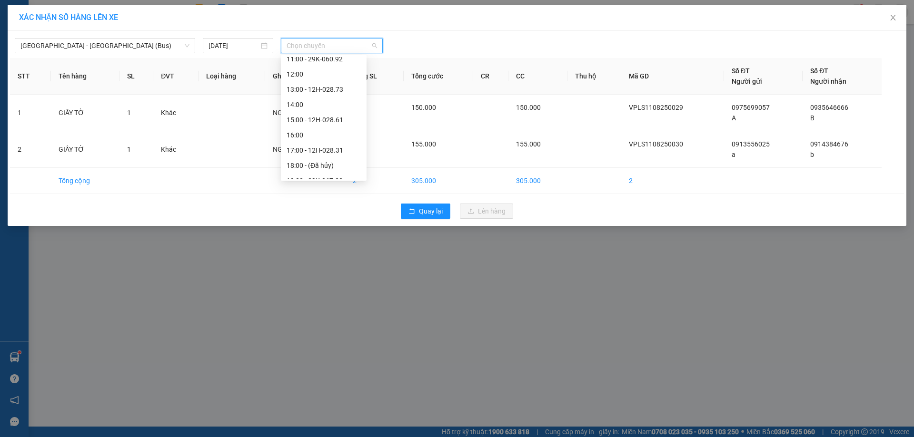
scroll to position [137, 0]
click at [331, 168] on div "19:00 - 29K-067.33" at bounding box center [324, 171] width 74 height 10
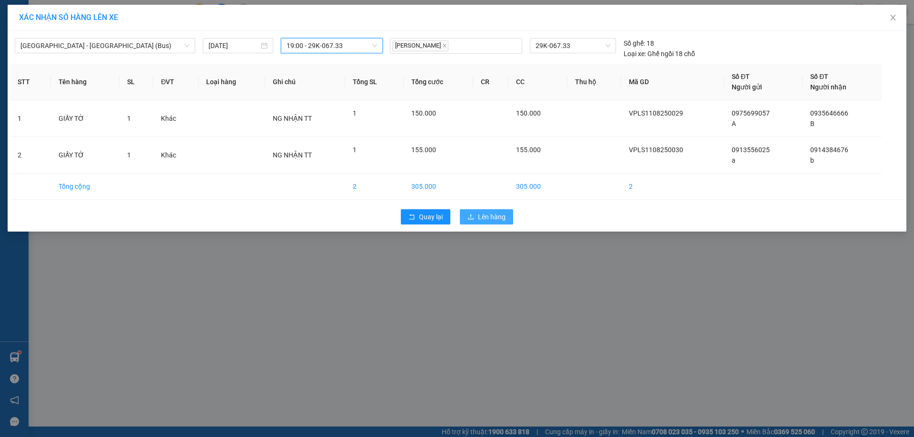
click at [480, 218] on span "Lên hàng" at bounding box center [492, 217] width 28 height 10
